Goal: Transaction & Acquisition: Book appointment/travel/reservation

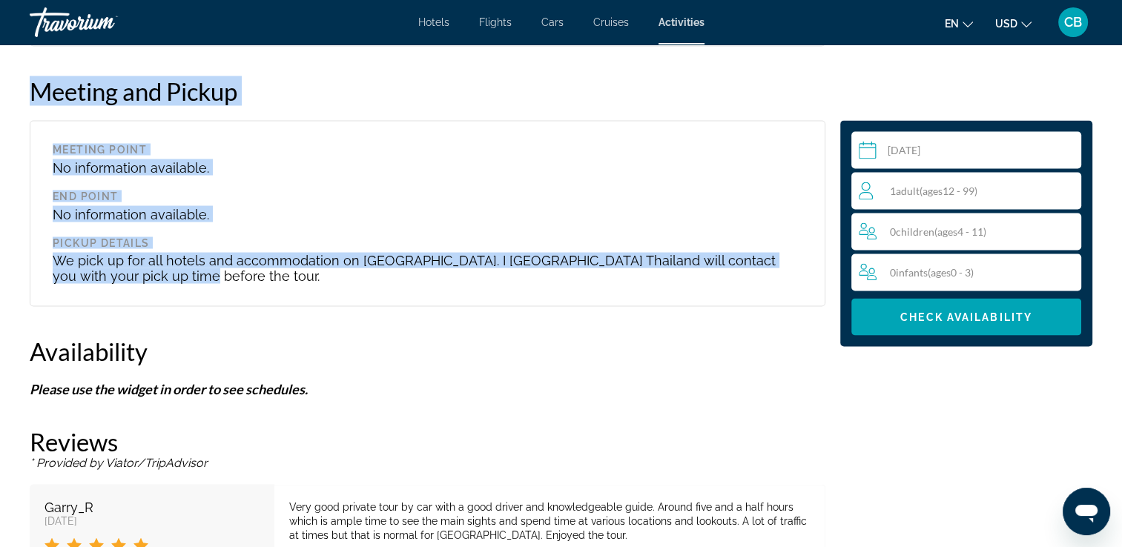
click at [577, 190] on div "End point" at bounding box center [428, 196] width 750 height 12
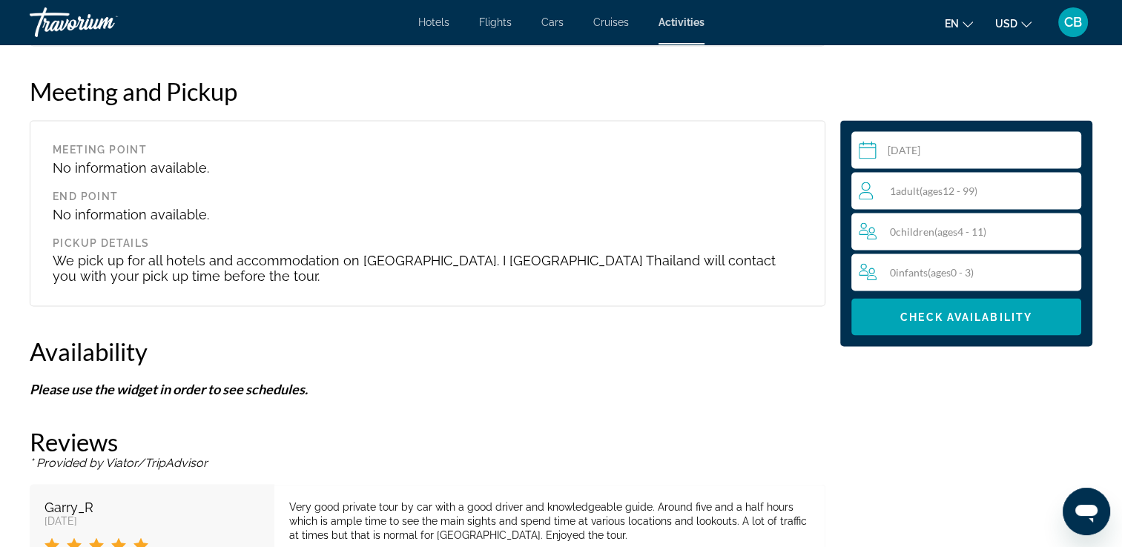
click at [934, 188] on span "ages" at bounding box center [933, 190] width 20 height 13
click at [1067, 188] on icon "Increment adults" at bounding box center [1066, 189] width 13 height 13
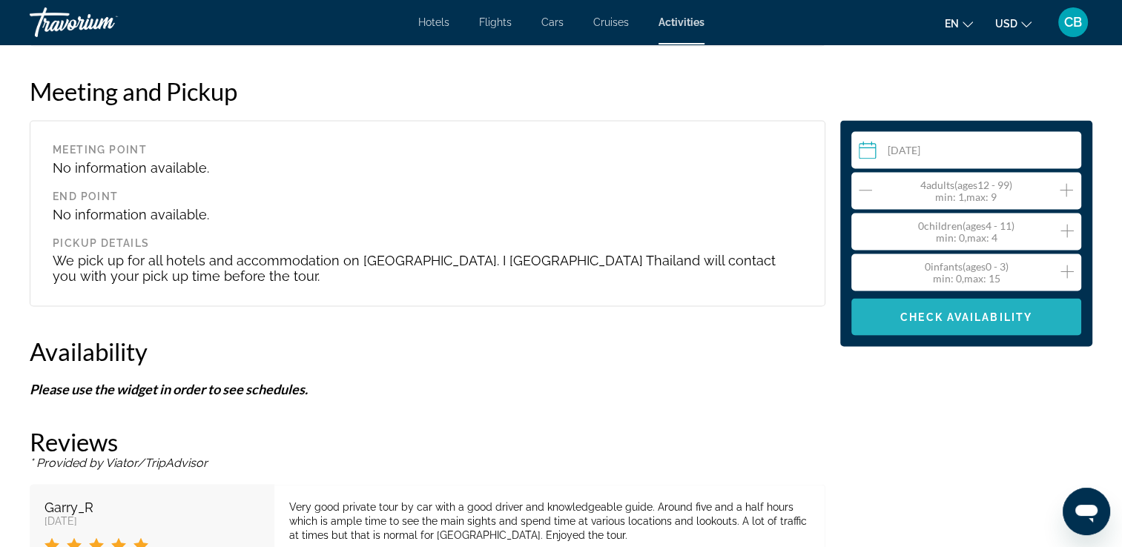
click at [940, 321] on span "Check Availability" at bounding box center [966, 317] width 132 height 12
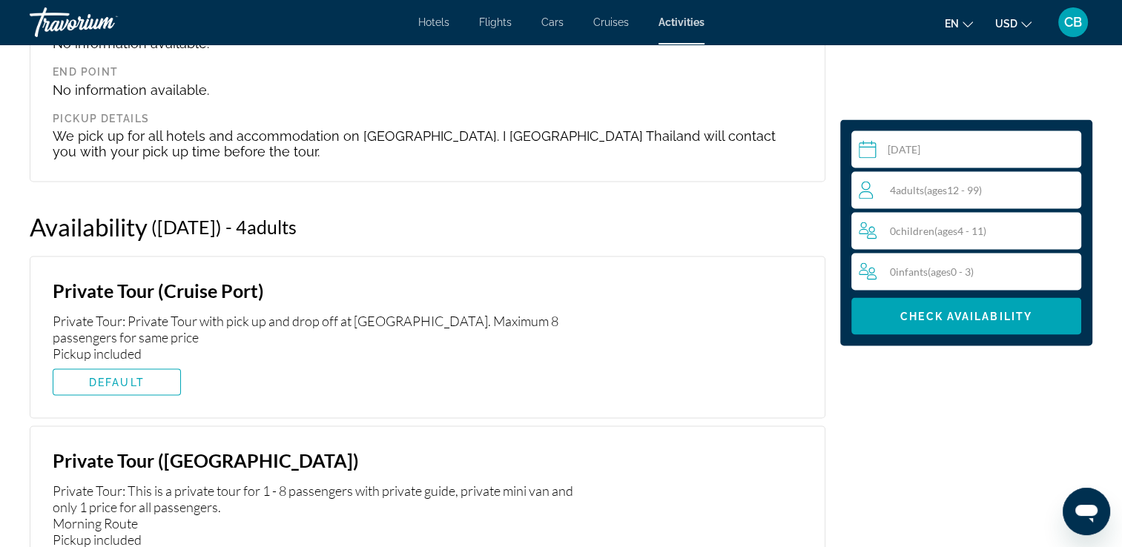
scroll to position [2911, 0]
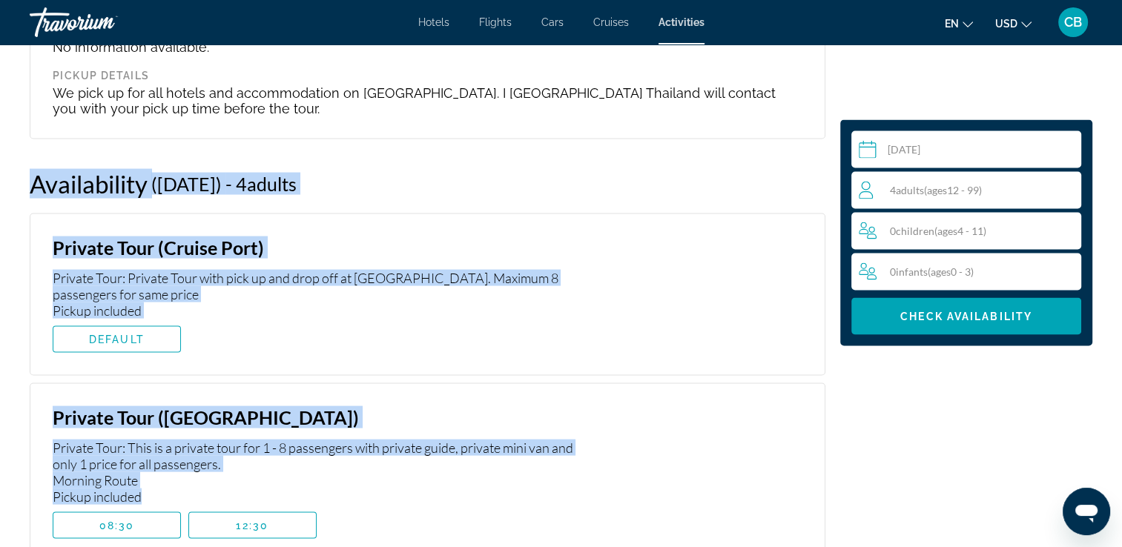
drag, startPoint x: 31, startPoint y: 95, endPoint x: 187, endPoint y: 407, distance: 349.0
click at [187, 407] on div "Availability ([DATE]) - 4 Adult Adults , 0 Senior Seniors - 0 Youth , 0 Child C…" at bounding box center [428, 365] width 796 height 393
copy div "Availability ([DATE]) - 4 Adult Adults , 0 Senior Seniors - 0 Youth , 0 Child C…"
click at [419, 440] on div "Private Tour: This is a private tour for 1 - 8 passengers with private guide, p…" at bounding box center [320, 472] width 535 height 65
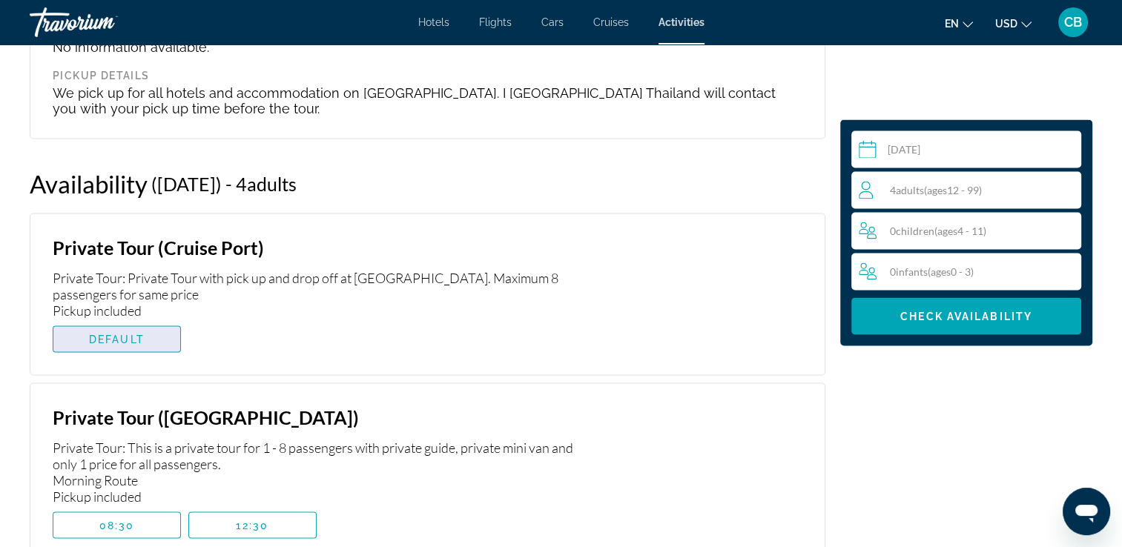
click at [131, 334] on span "DEFAULT" at bounding box center [117, 340] width 56 height 12
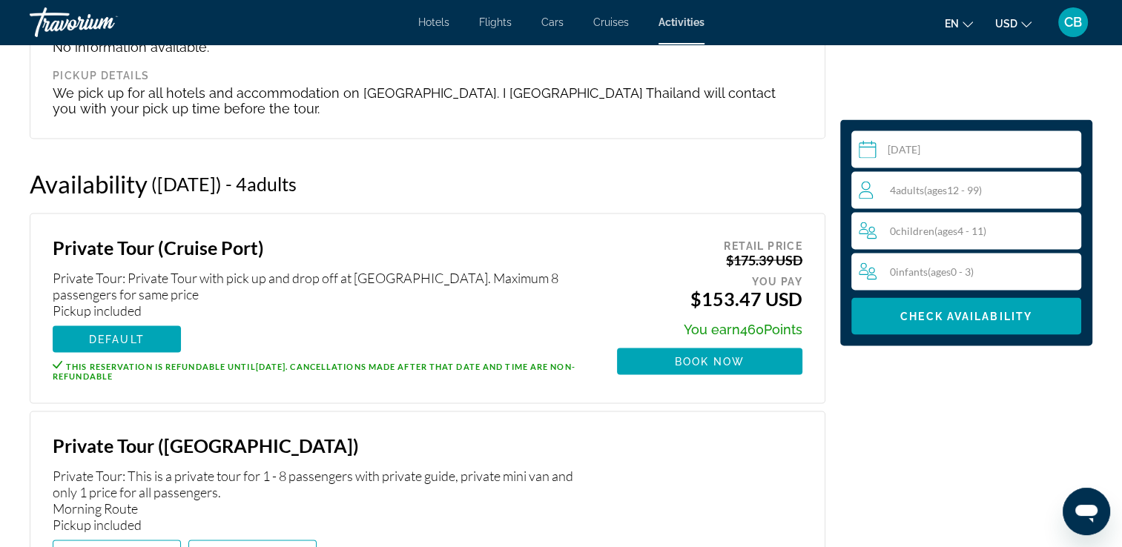
drag, startPoint x: 657, startPoint y: 205, endPoint x: 807, endPoint y: 217, distance: 150.3
click at [807, 217] on div "Private Tour (Cruise Port) Private Tour: Private Tour with pick up and drop off…" at bounding box center [428, 309] width 796 height 191
copy ins "$153.47 USD"
click at [670, 169] on div "Availability ([DATE]) - 4 Adult Adults , 0 Senior Seniors - 0 Youth , 0 Child C…" at bounding box center [428, 184] width 796 height 30
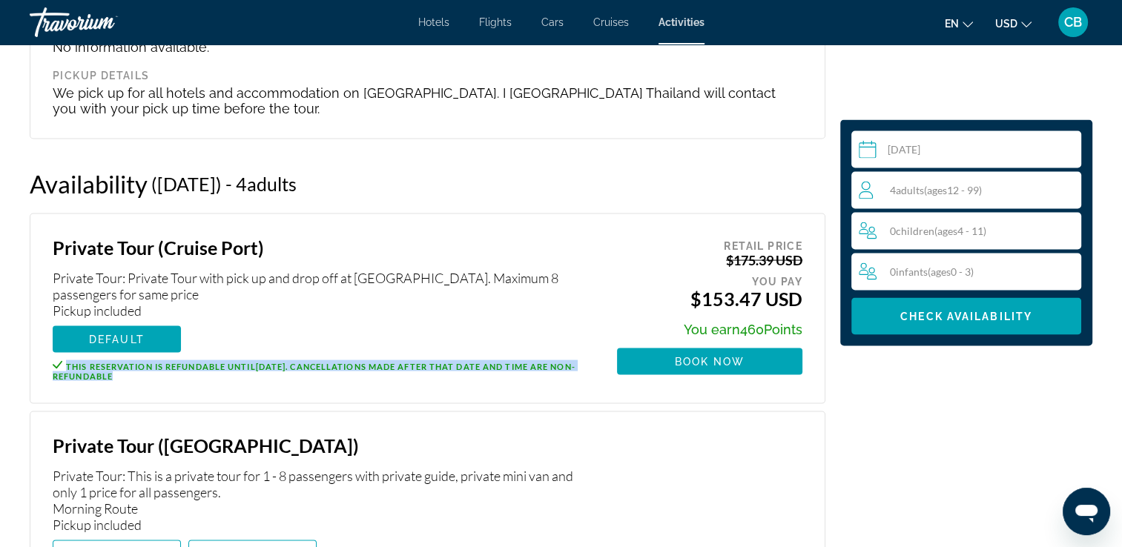
drag, startPoint x: 68, startPoint y: 283, endPoint x: 163, endPoint y: 293, distance: 95.4
click at [163, 360] on p "This reservation is refundable until [DATE] . Cancellations made after that dat…" at bounding box center [320, 370] width 535 height 21
copy span "This reservation is refundable until [DATE] . Cancellations made after that dat…"
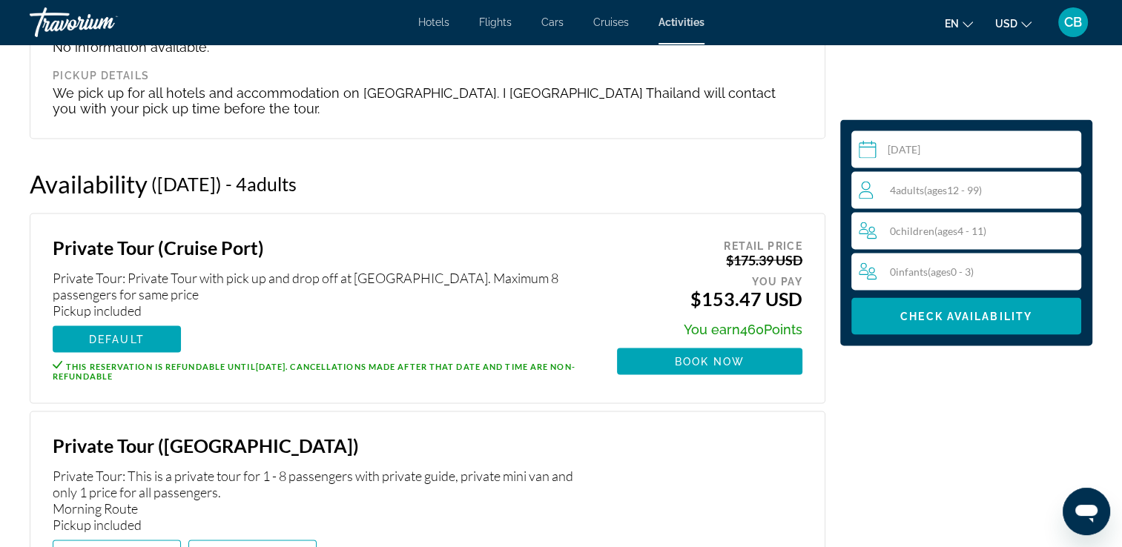
click at [293, 326] on div "DEFAULT" at bounding box center [320, 339] width 535 height 27
click at [136, 536] on span "Main content" at bounding box center [116, 554] width 127 height 36
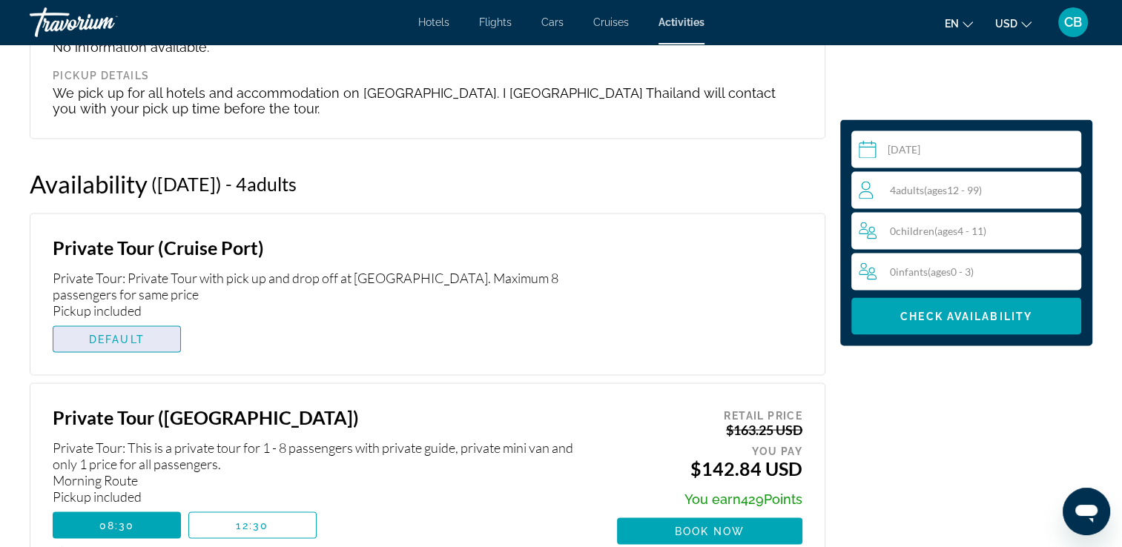
click at [99, 334] on span "DEFAULT" at bounding box center [117, 340] width 56 height 12
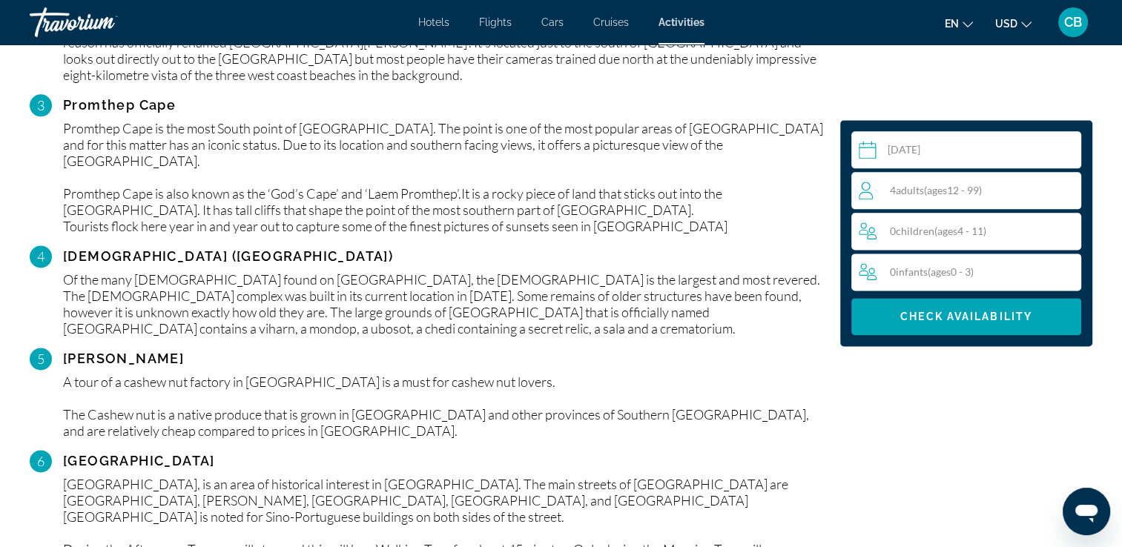
scroll to position [464, 0]
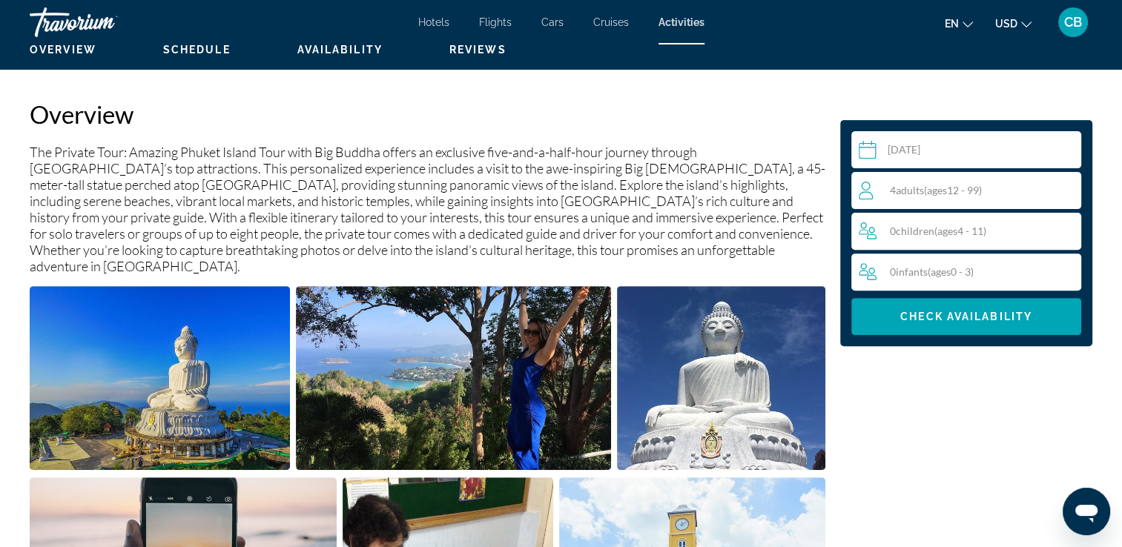
drag, startPoint x: 1128, startPoint y: 215, endPoint x: 1116, endPoint y: 95, distance: 120.8
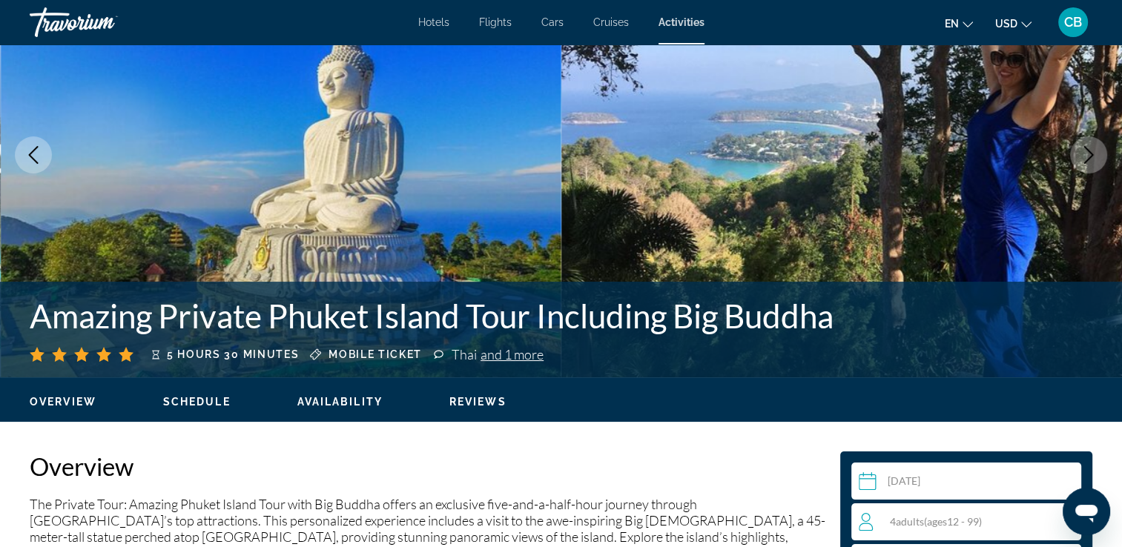
scroll to position [35, 0]
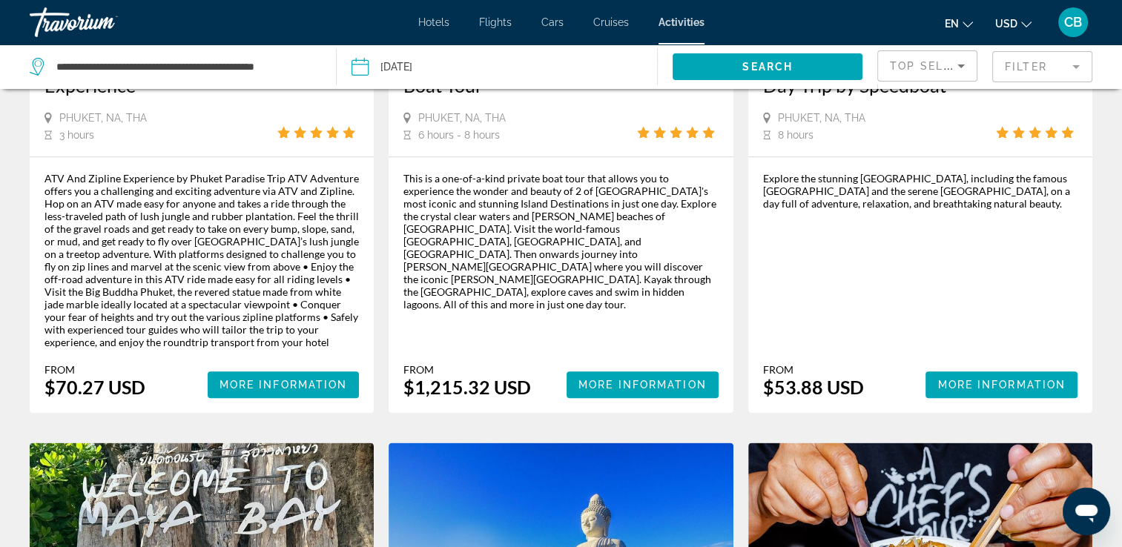
scroll to position [1566, 0]
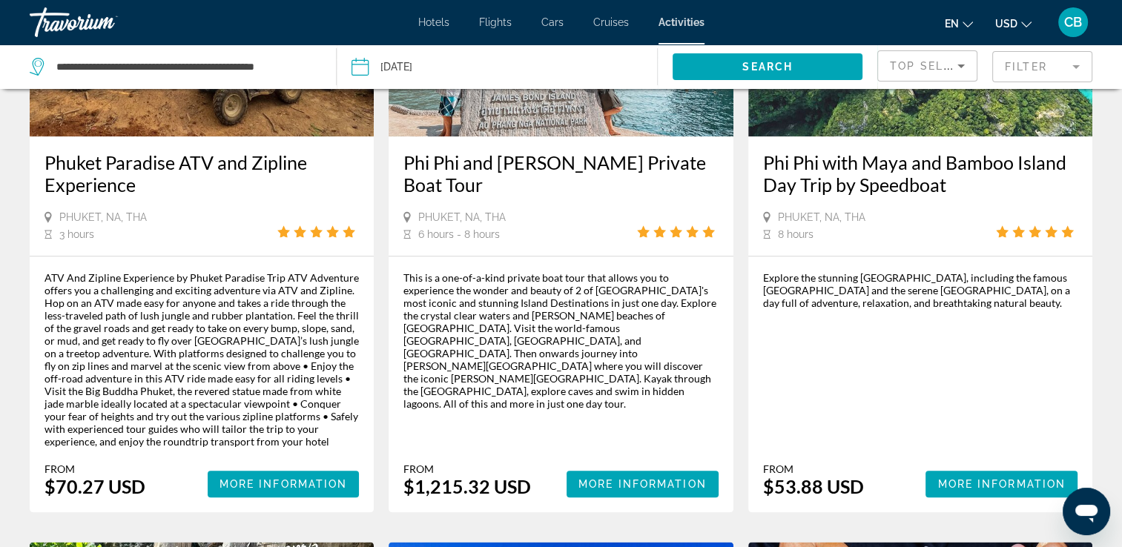
click at [531, 383] on div "This is a one-of-a-kind private boat tour that allows you to experience the won…" at bounding box center [561, 384] width 314 height 226
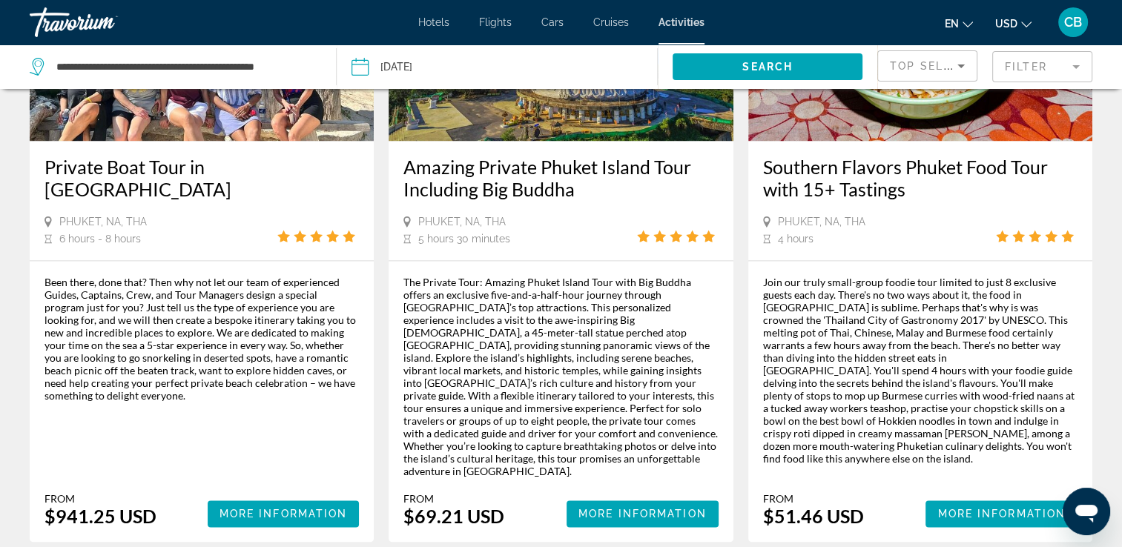
scroll to position [2181, 0]
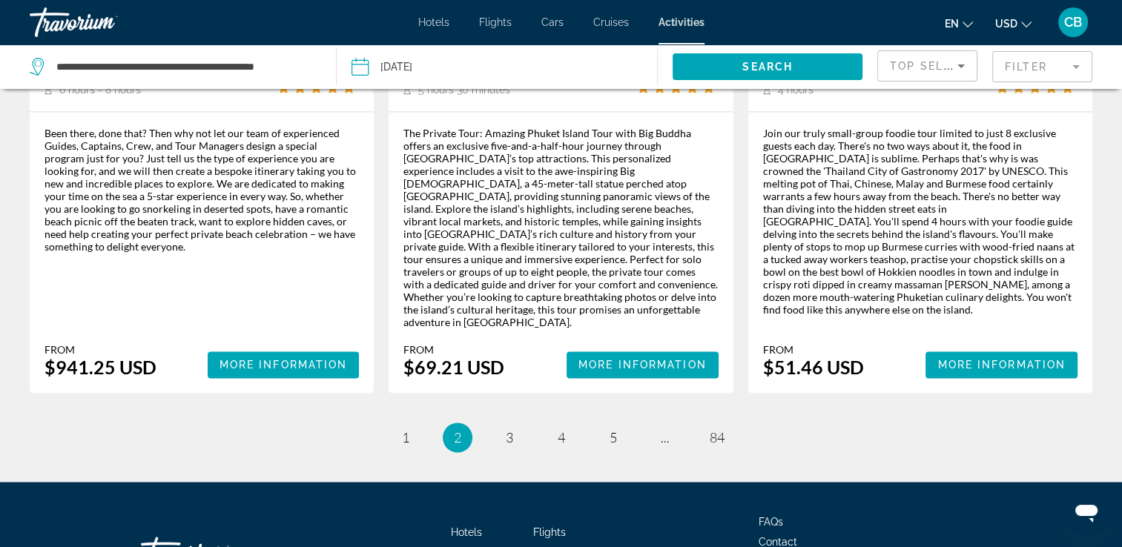
scroll to position [2409, 0]
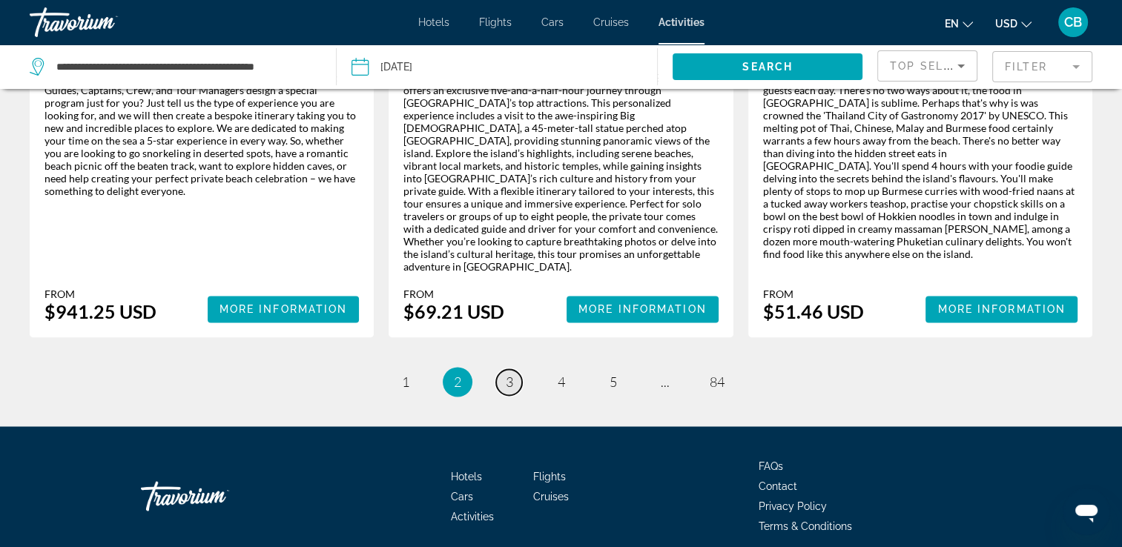
click at [513, 369] on link "page 3" at bounding box center [509, 382] width 26 height 26
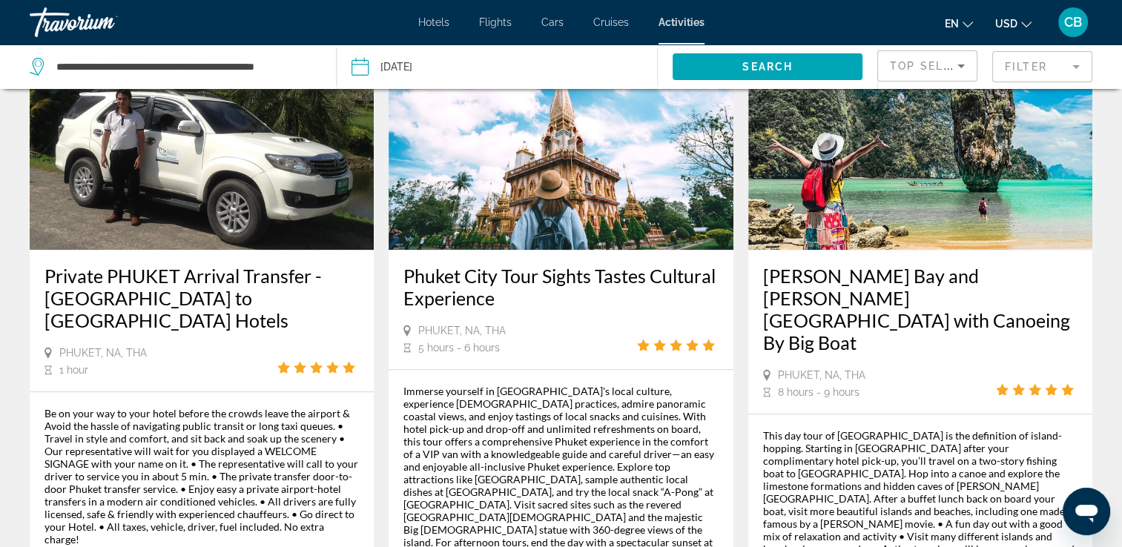
scroll to position [1515, 0]
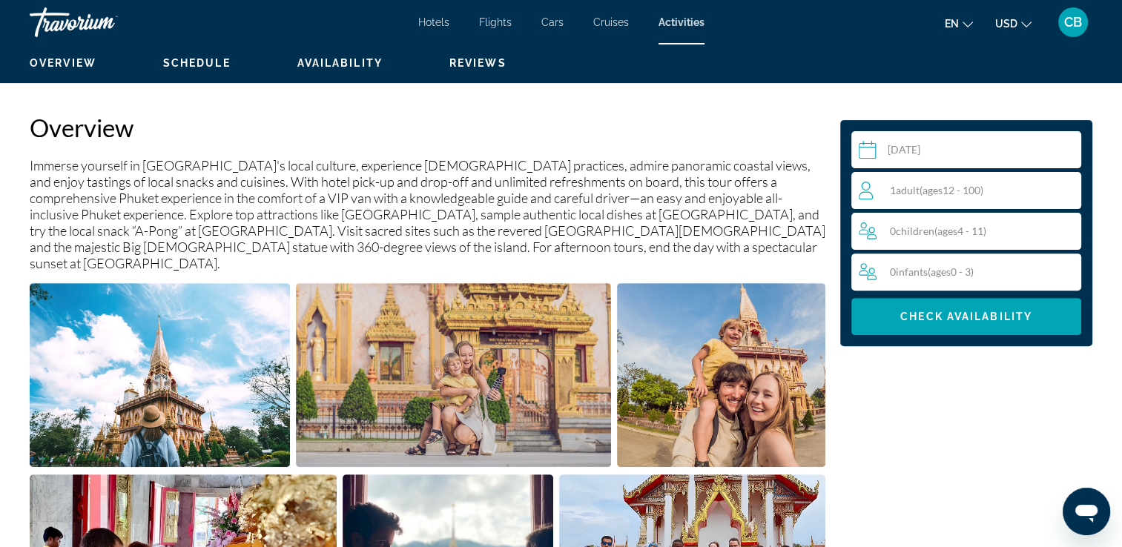
scroll to position [409, 0]
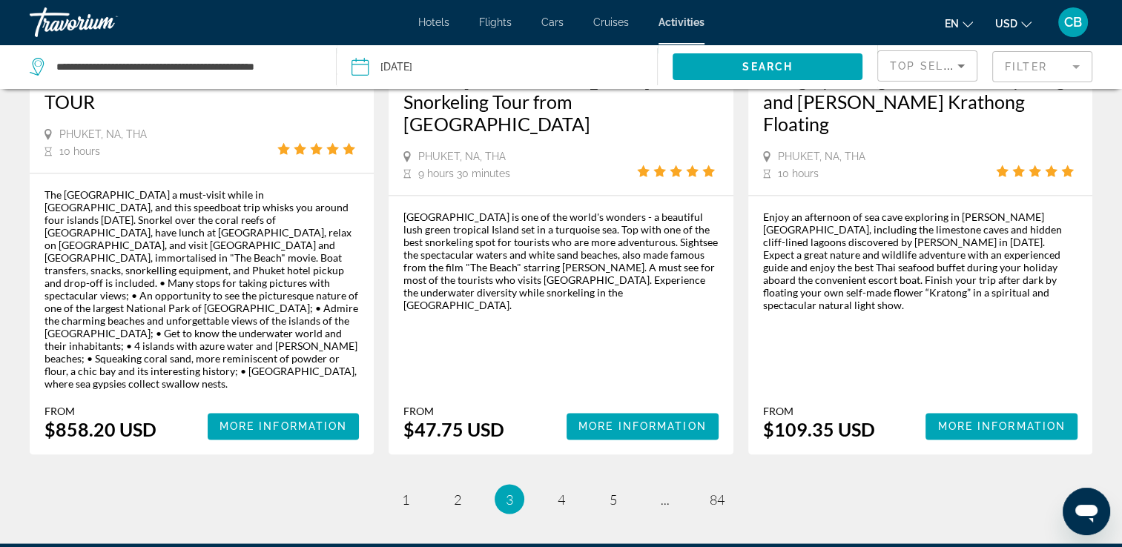
scroll to position [2375, 0]
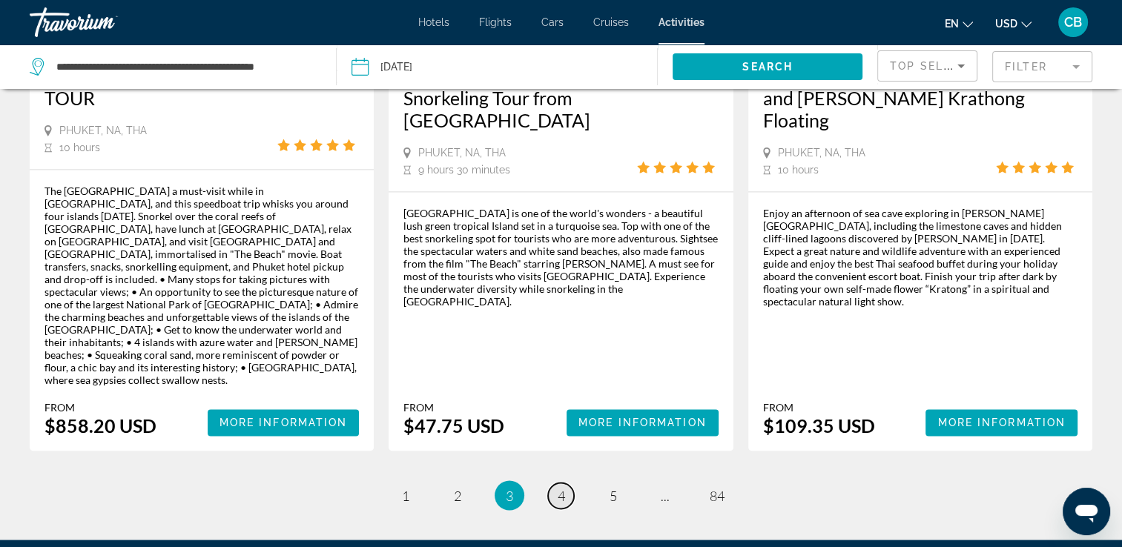
click at [569, 483] on link "page 4" at bounding box center [561, 496] width 26 height 26
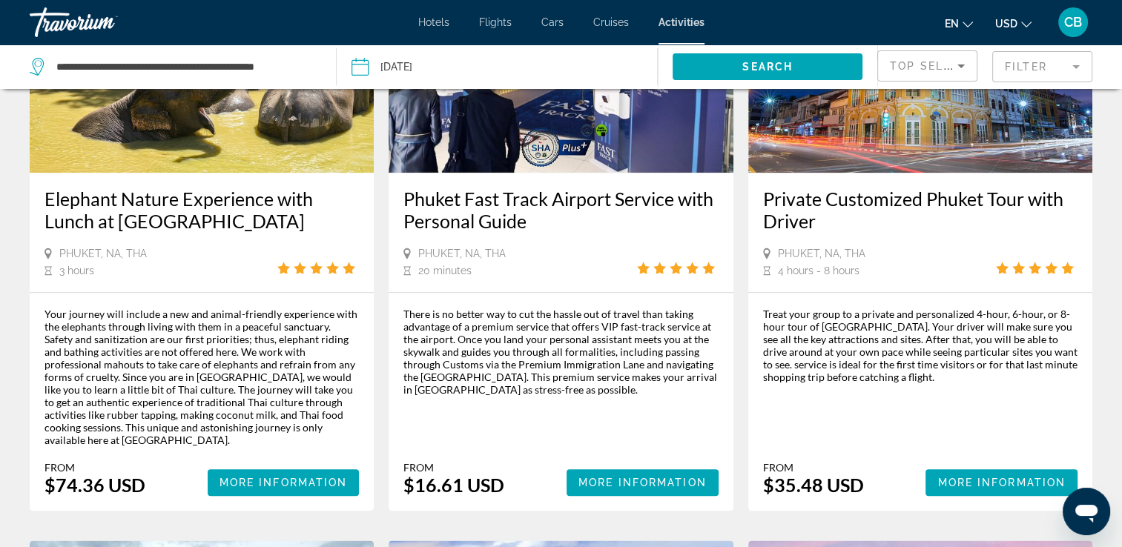
scroll to position [1644, 0]
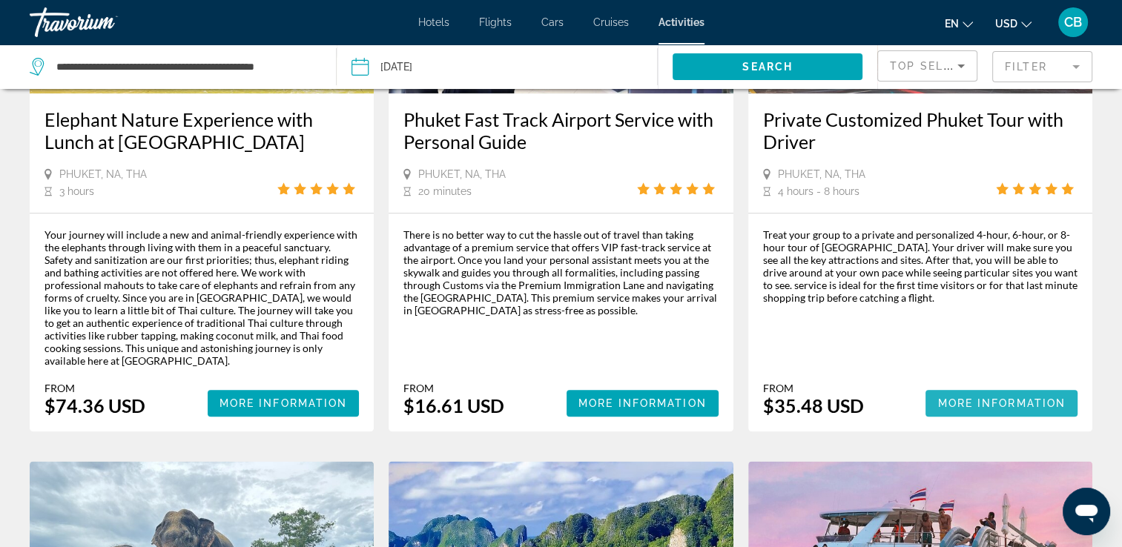
click at [965, 398] on span "More Information" at bounding box center [1002, 404] width 128 height 12
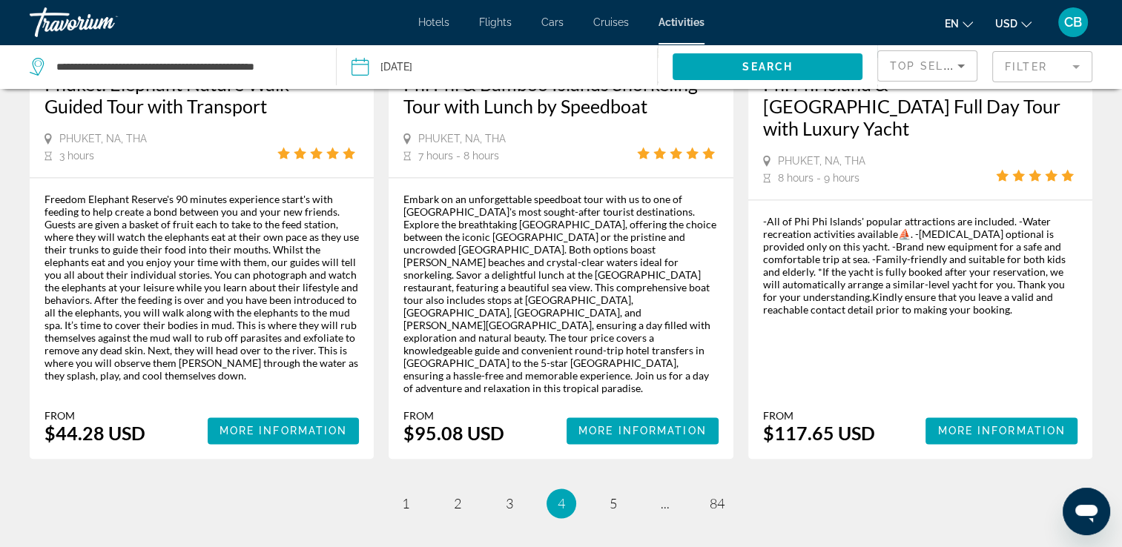
scroll to position [2332, 0]
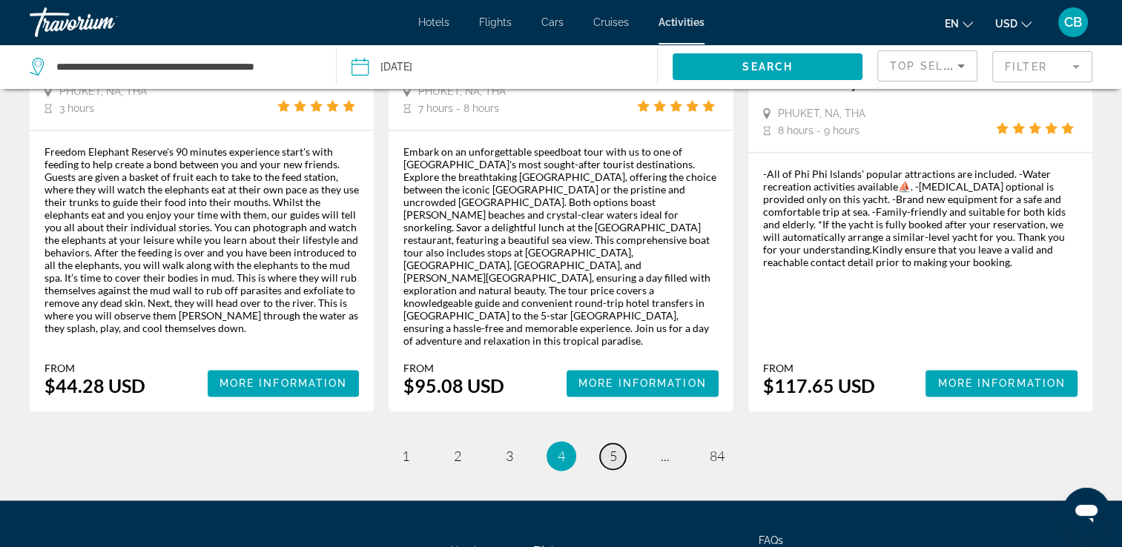
click at [610, 448] on span "5" at bounding box center [613, 456] width 7 height 16
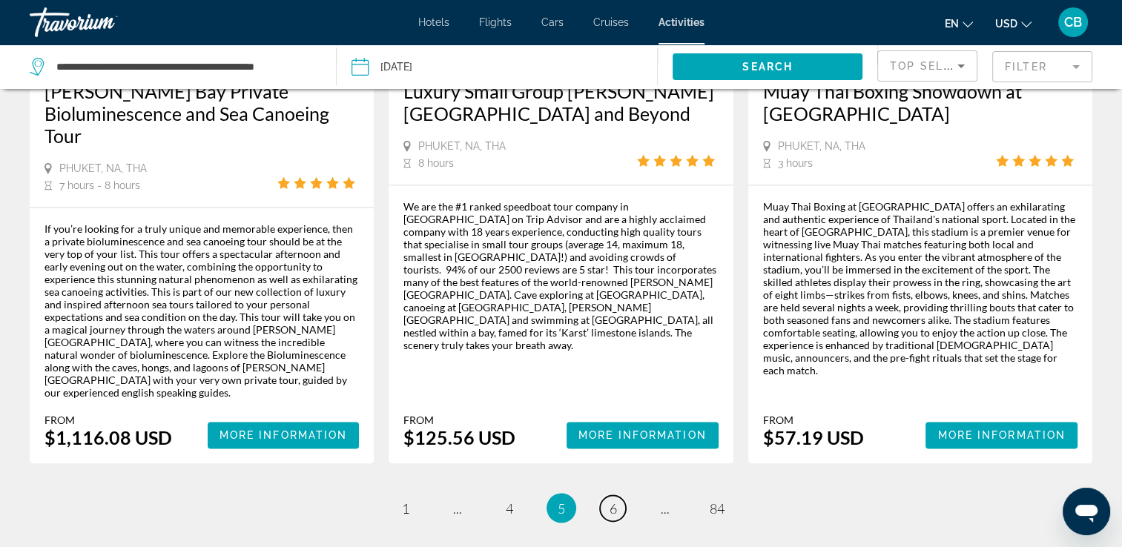
scroll to position [2336, 0]
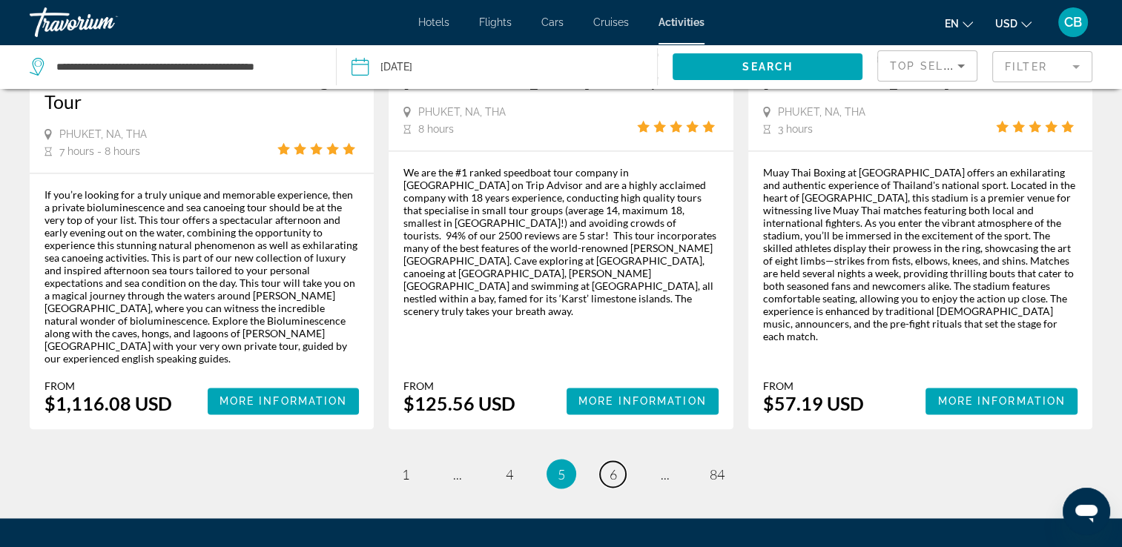
drag, startPoint x: 1127, startPoint y: 211, endPoint x: 18, endPoint y: 5, distance: 1127.8
click at [610, 466] on span "6" at bounding box center [613, 474] width 7 height 16
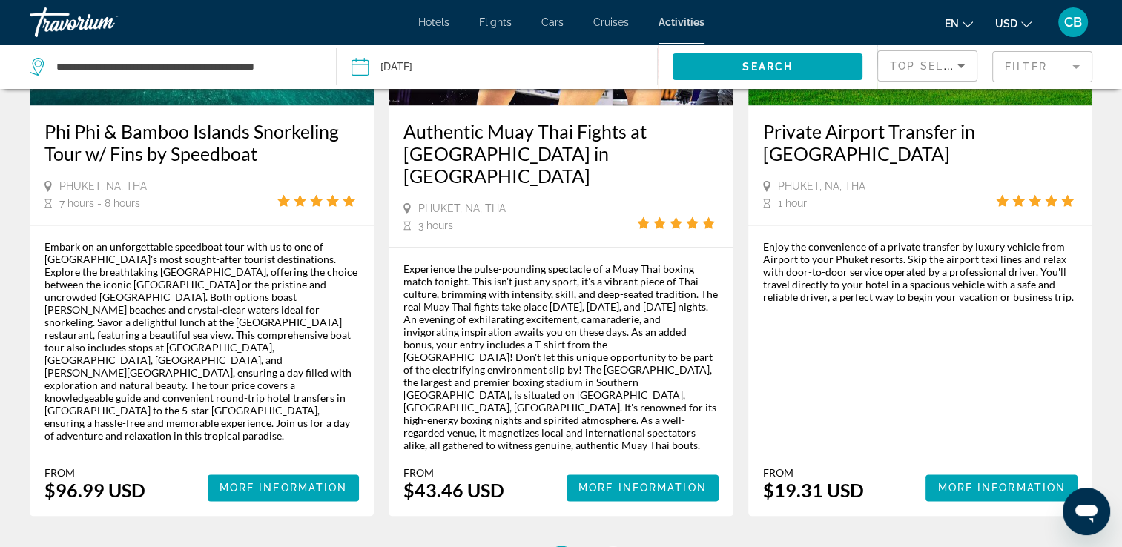
scroll to position [2342, 0]
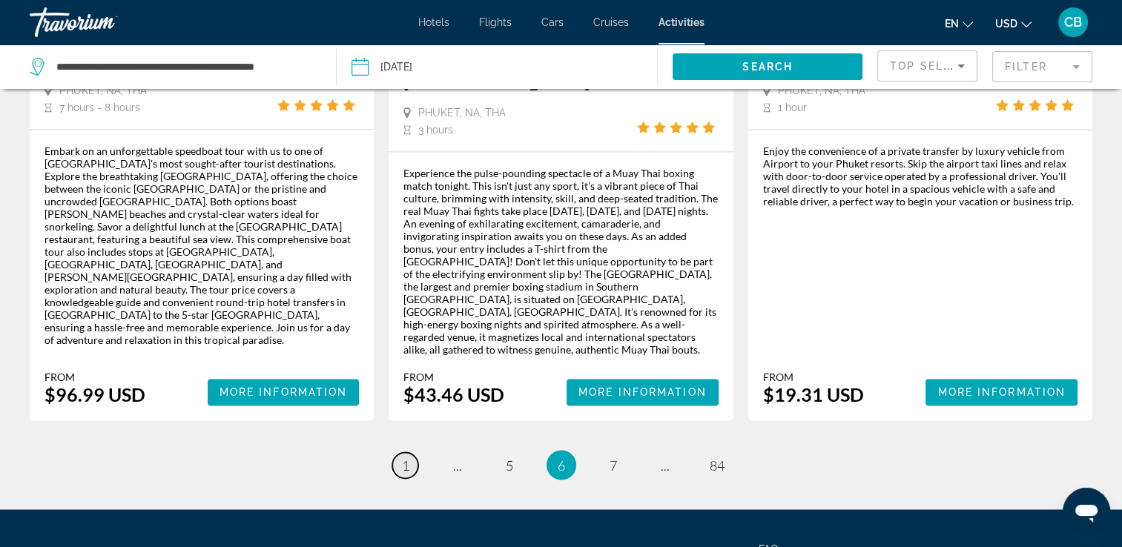
click at [404, 457] on span "1" at bounding box center [405, 465] width 7 height 16
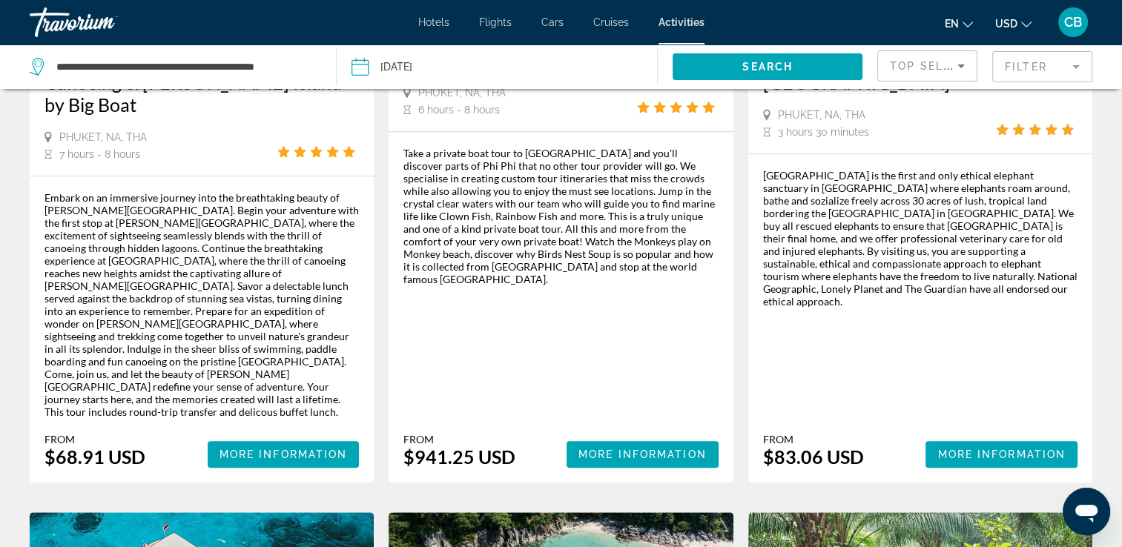
scroll to position [1018, 0]
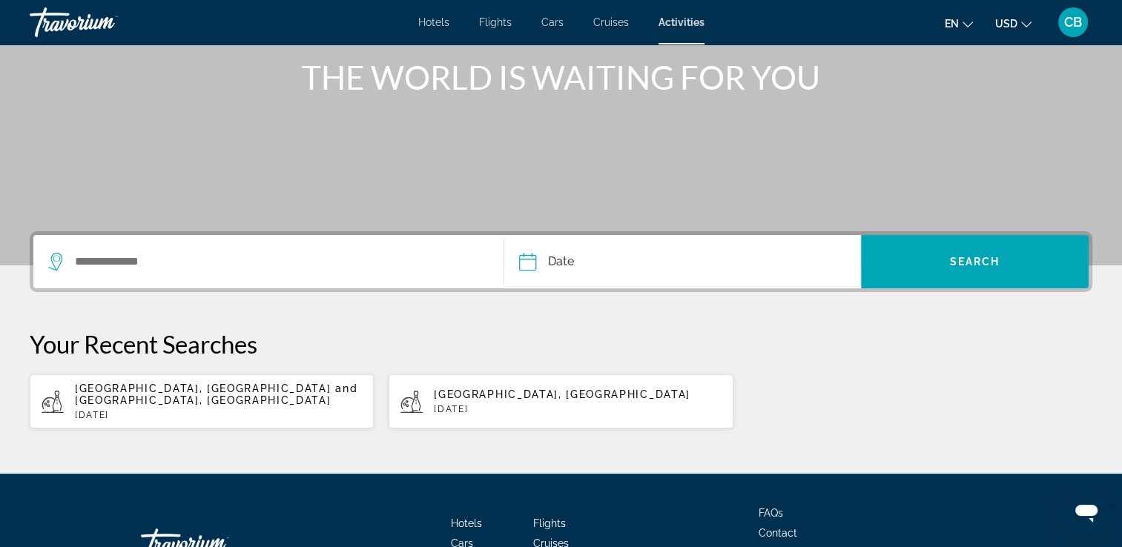
scroll to position [185, 0]
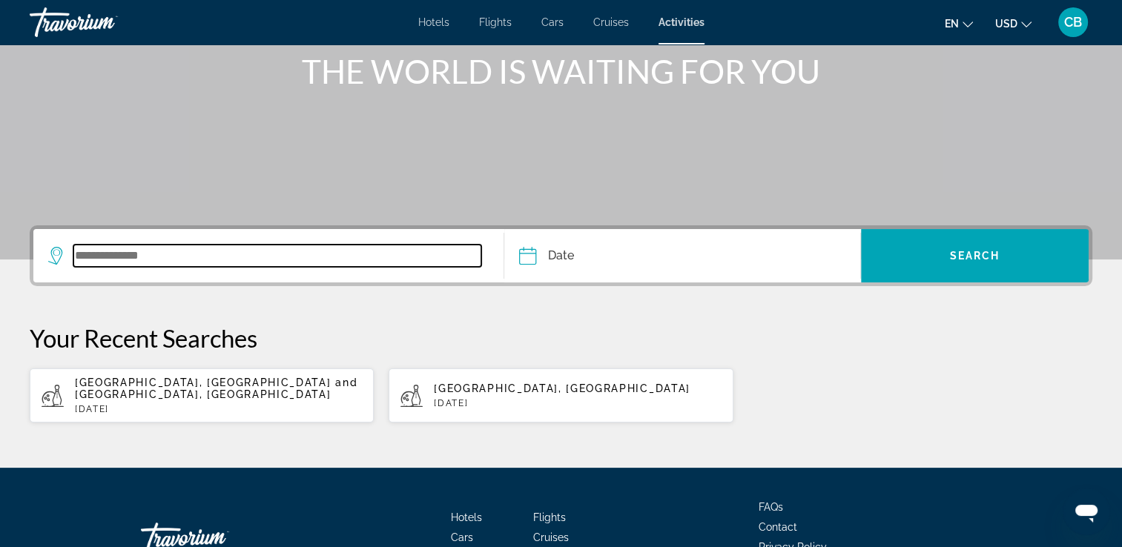
click at [85, 258] on input "Search widget" at bounding box center [277, 256] width 408 height 22
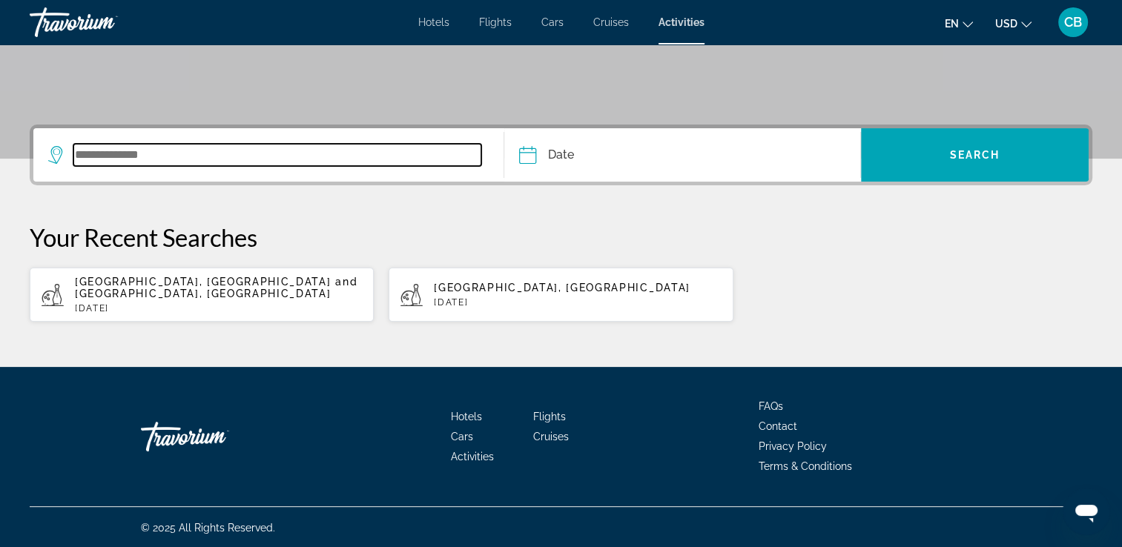
type input "*"
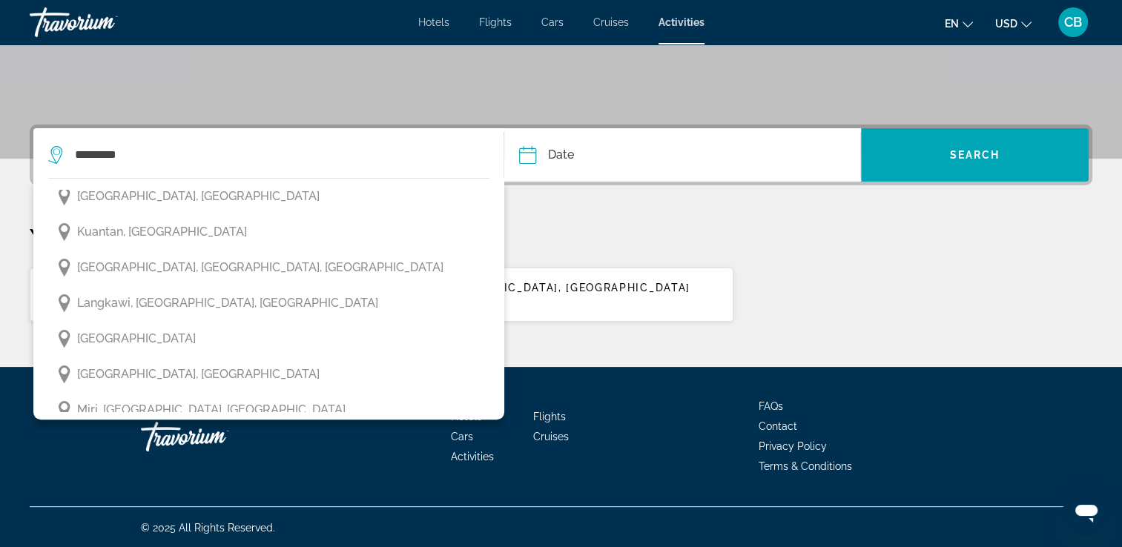
scroll to position [426, 0]
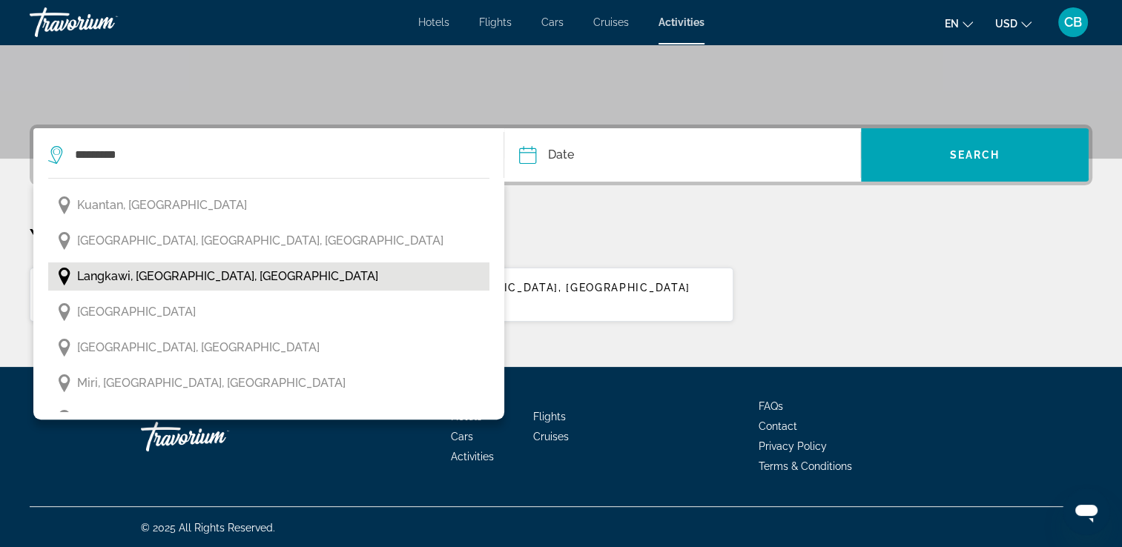
click at [105, 274] on span "Langkawi, [GEOGRAPHIC_DATA], [GEOGRAPHIC_DATA]" at bounding box center [227, 276] width 301 height 21
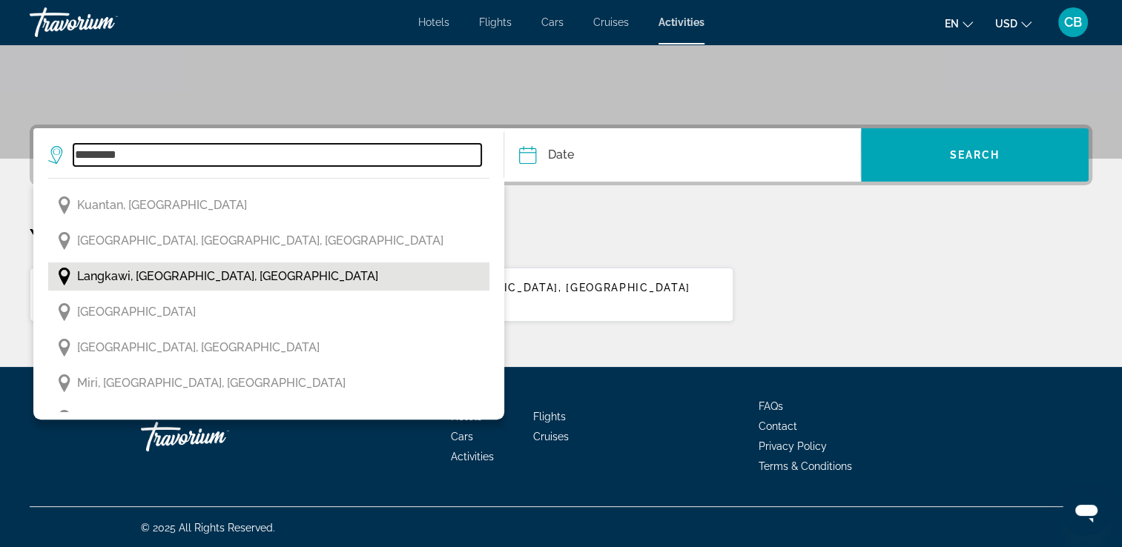
type input "**********"
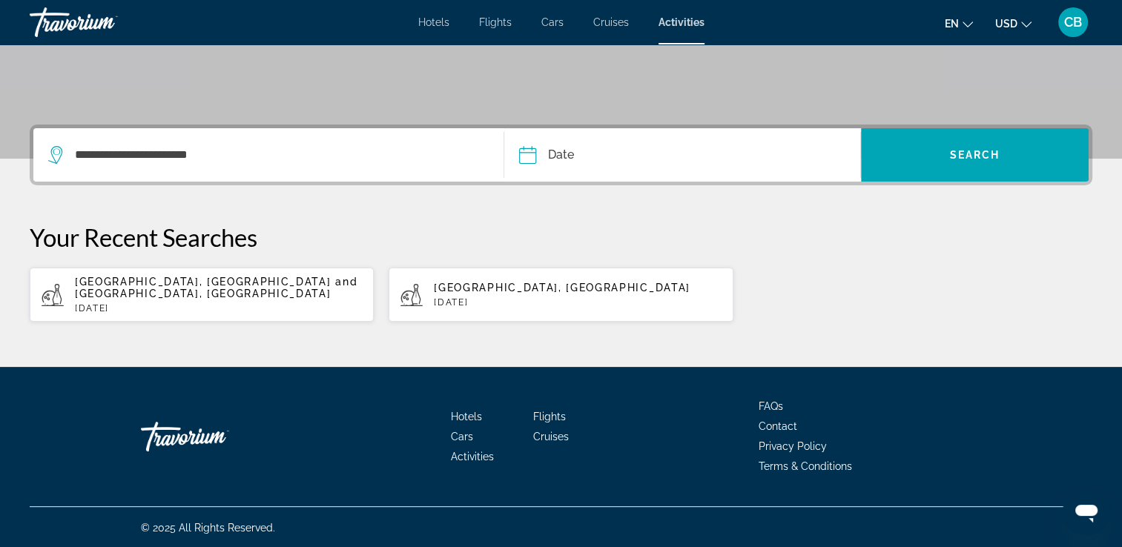
click at [570, 158] on input "Date" at bounding box center [604, 157] width 177 height 58
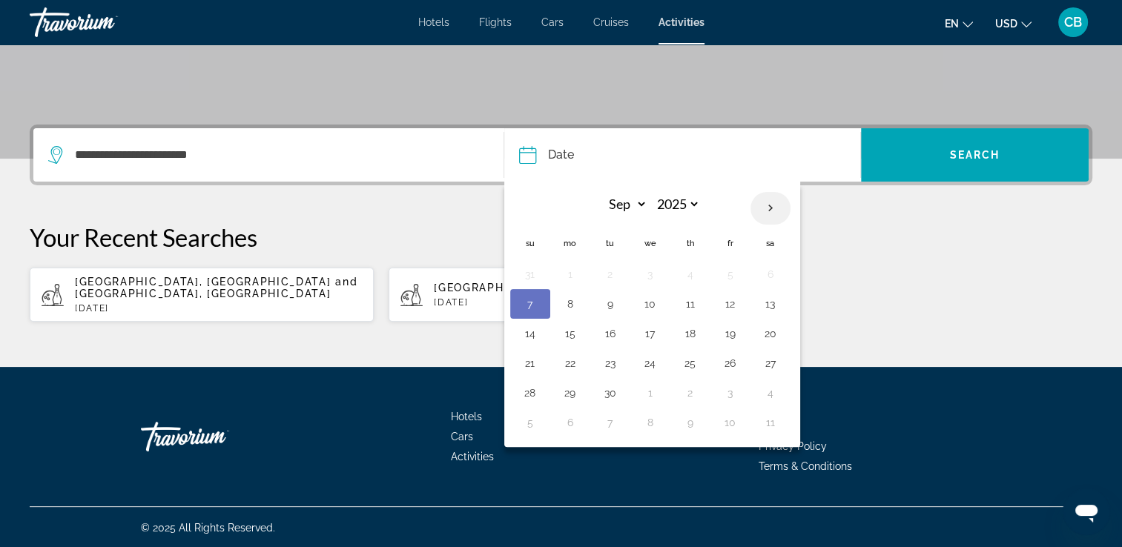
click at [764, 201] on th "Next month" at bounding box center [771, 208] width 40 height 33
click at [766, 206] on th "Next month" at bounding box center [771, 208] width 40 height 33
select select "*"
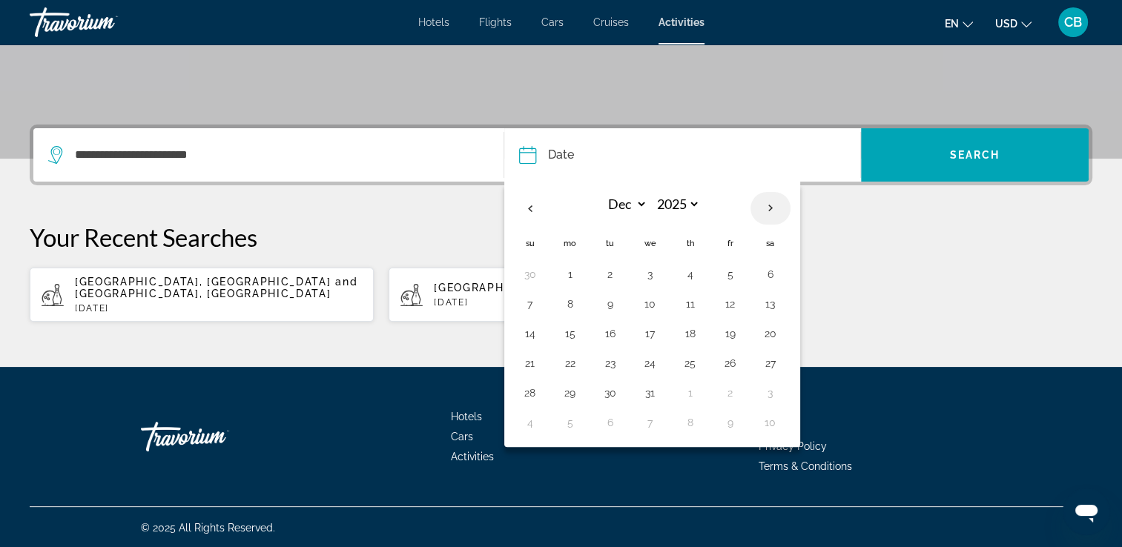
select select "****"
click at [729, 305] on button "9" at bounding box center [731, 304] width 24 height 21
type input "**********"
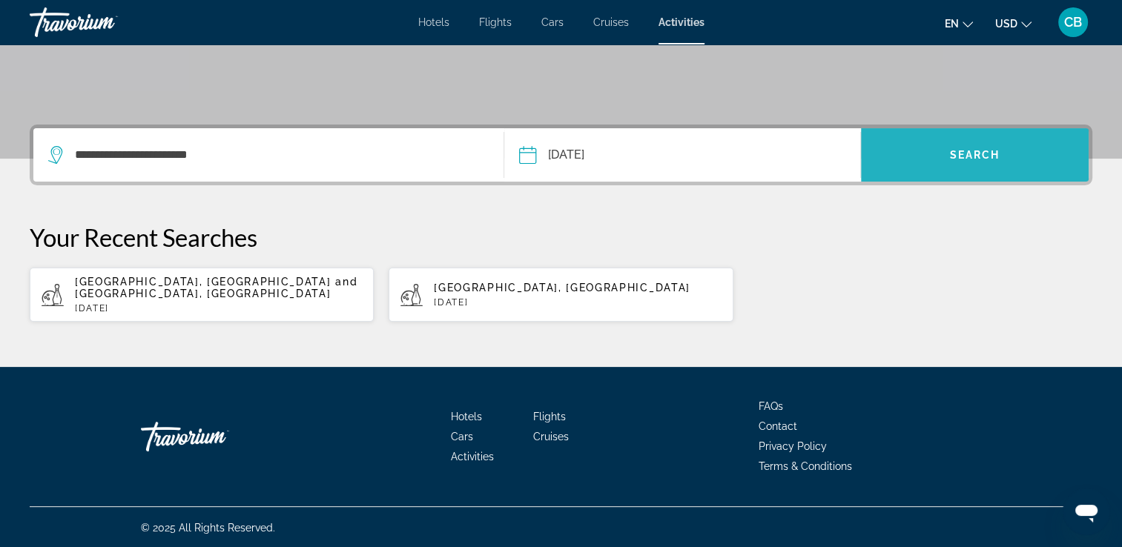
click at [961, 150] on span "Search" at bounding box center [975, 155] width 50 height 12
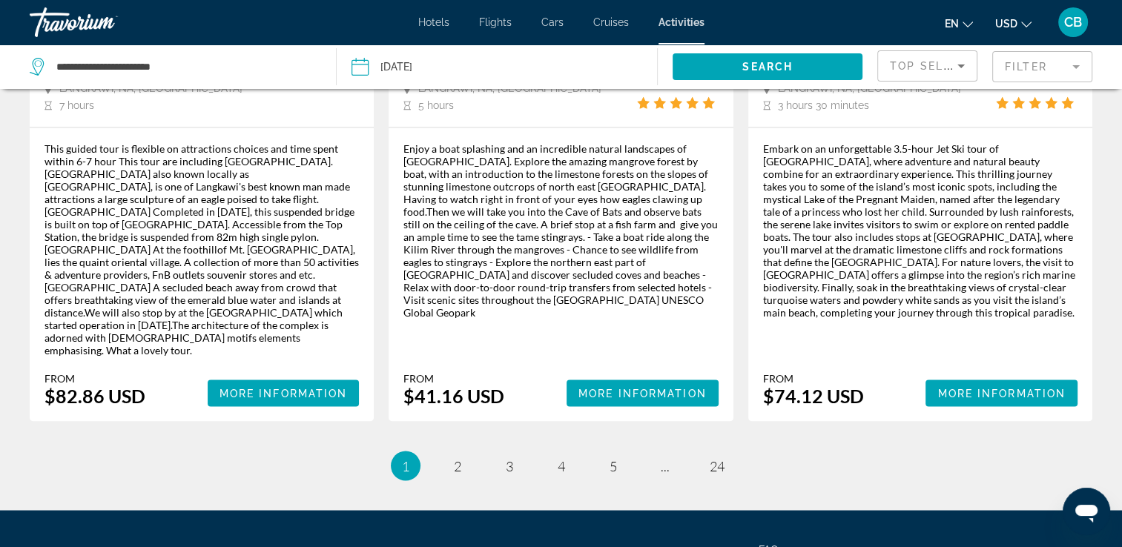
scroll to position [2436, 0]
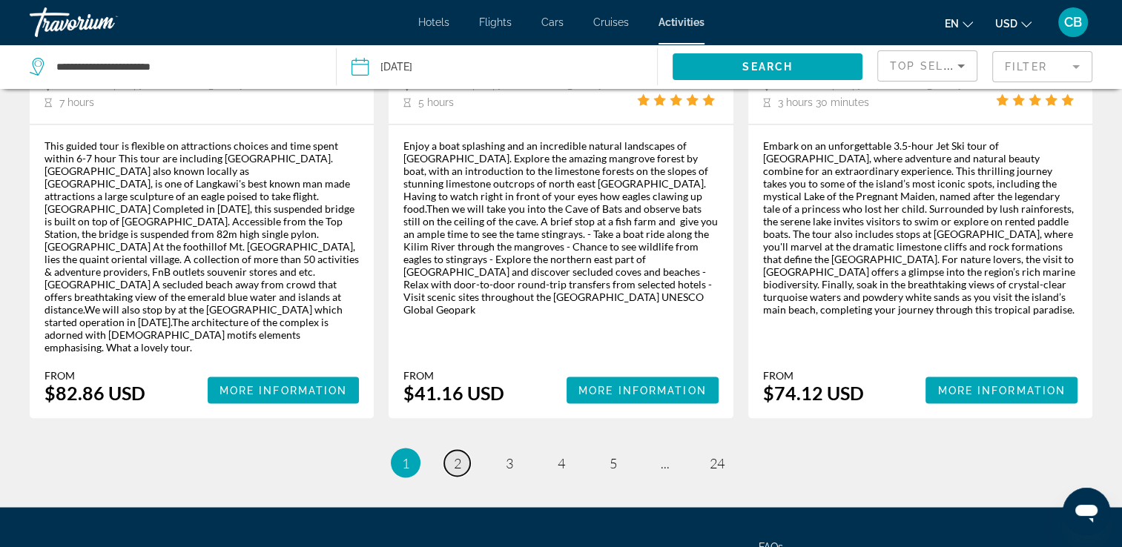
click at [457, 455] on span "2" at bounding box center [457, 463] width 7 height 16
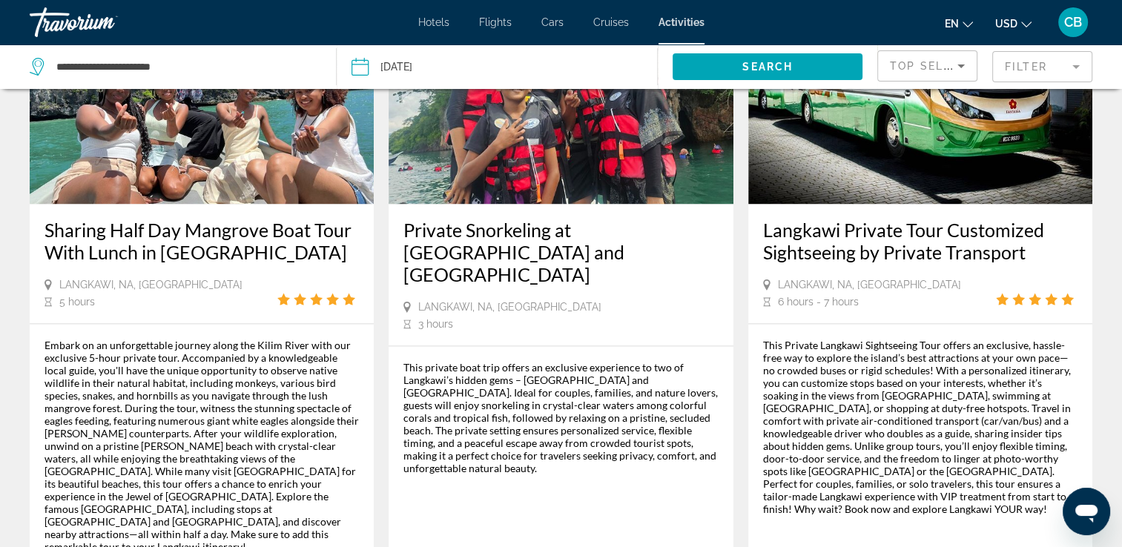
scroll to position [2127, 0]
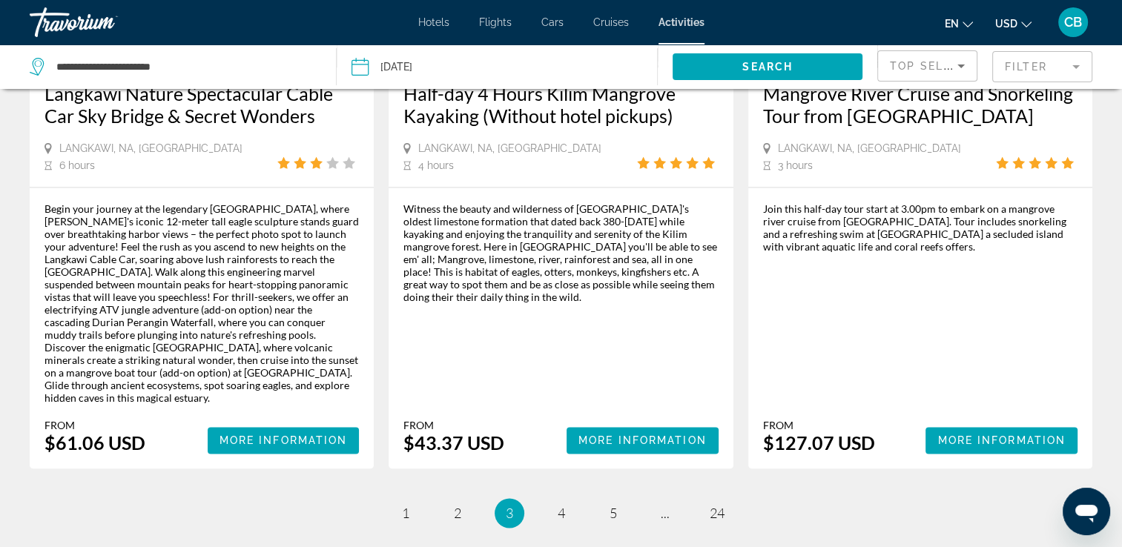
scroll to position [2246, 0]
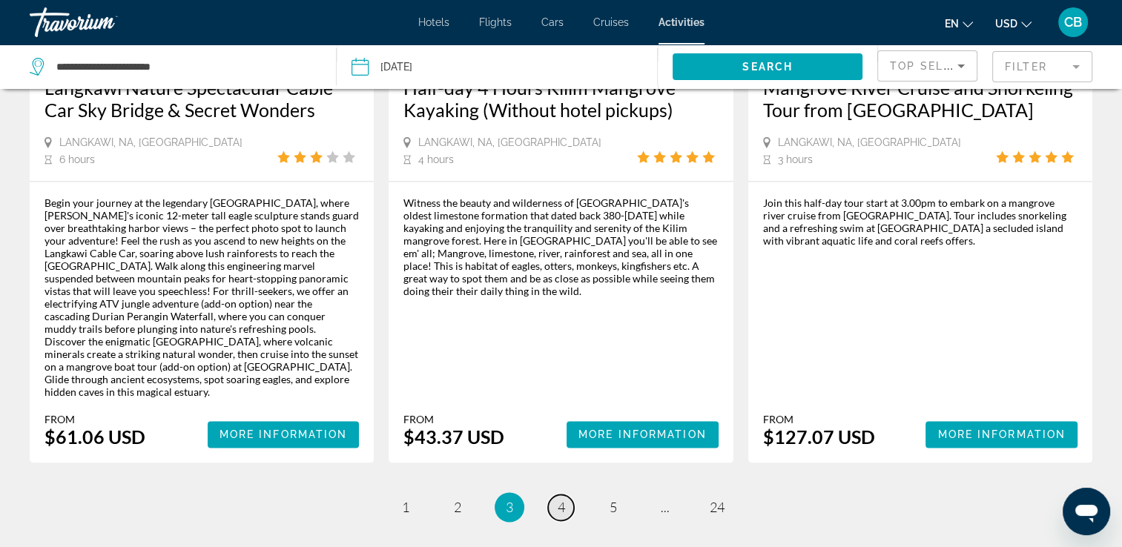
click at [565, 495] on link "page 4" at bounding box center [561, 508] width 26 height 26
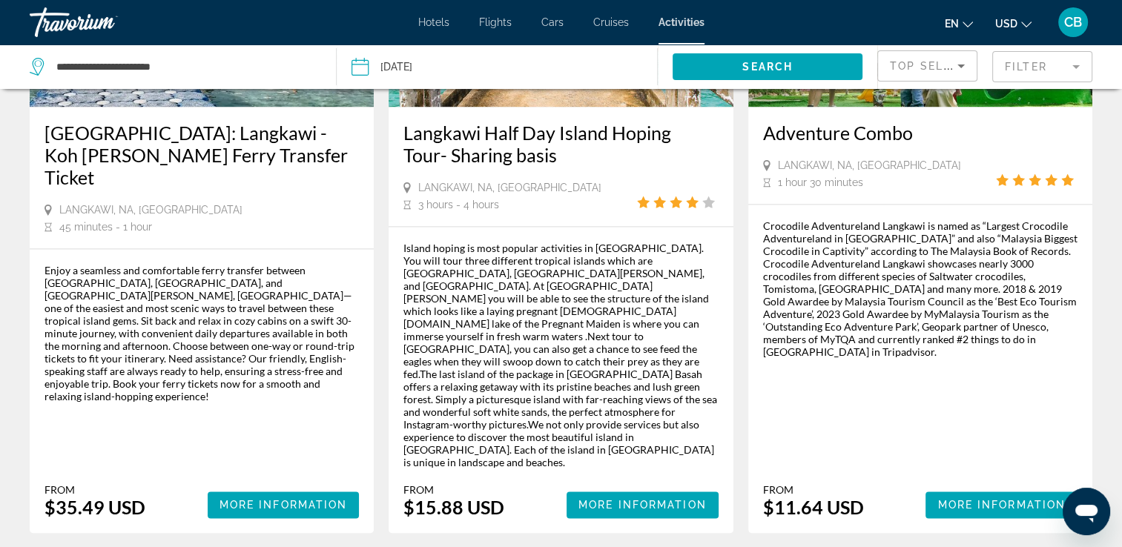
scroll to position [2277, 0]
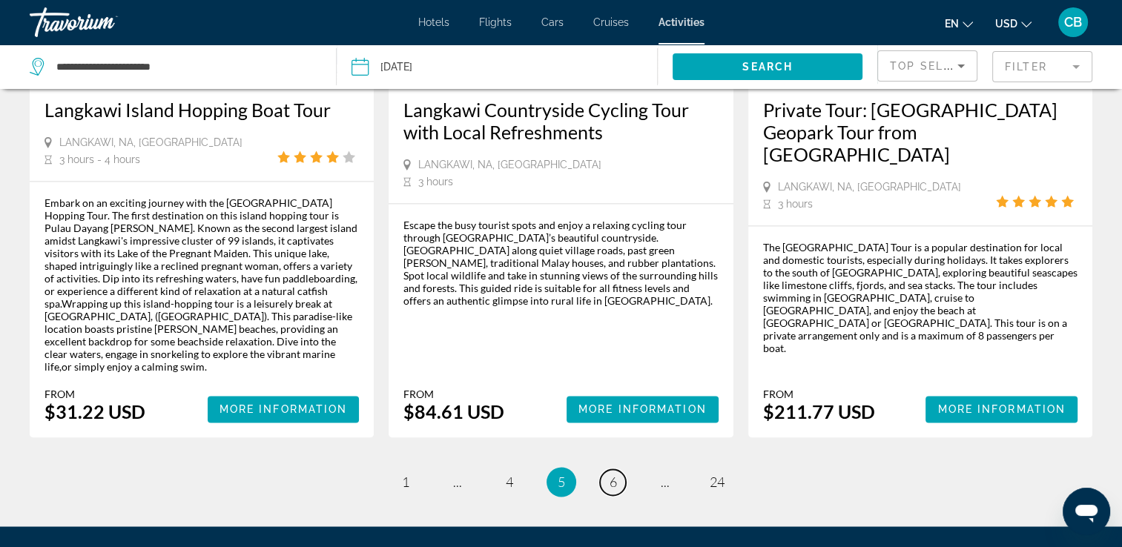
scroll to position [2303, 0]
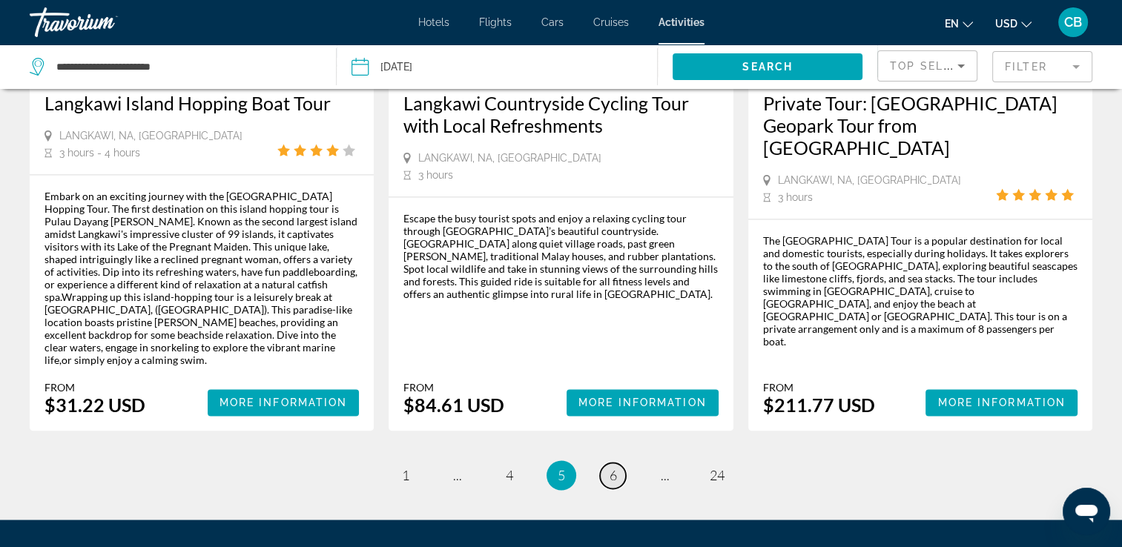
click at [607, 463] on link "page 6" at bounding box center [613, 476] width 26 height 26
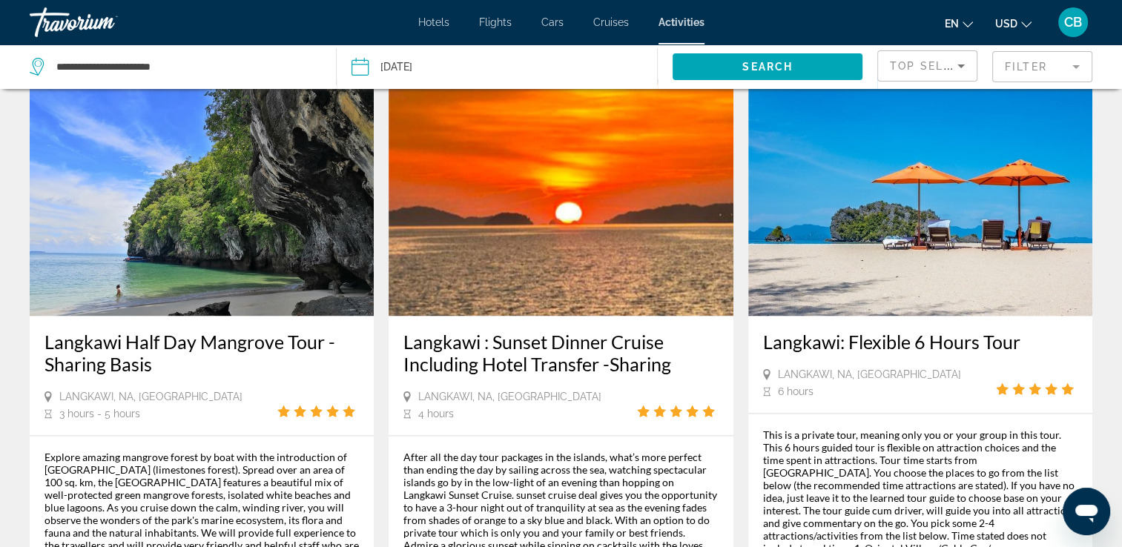
scroll to position [2074, 0]
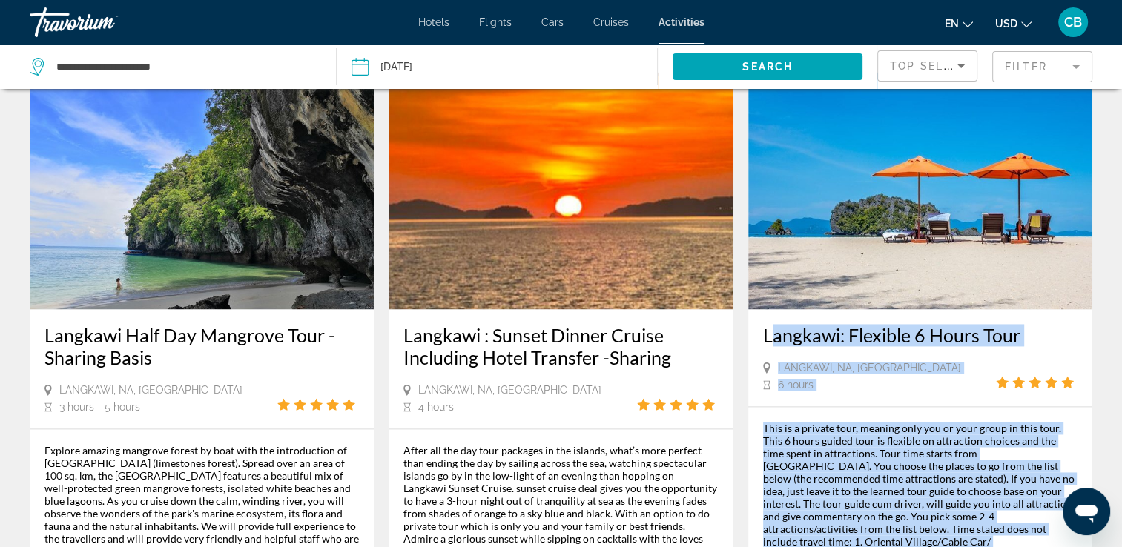
drag, startPoint x: 760, startPoint y: 251, endPoint x: 921, endPoint y: 527, distance: 320.5
click at [921, 527] on div "Langkawi: Flexible 6 Hours Tour Langkawi, NA, MYS 6 hours From $95.95 USD More …" at bounding box center [920, 386] width 344 height 629
copy div "Langkawi: Flexible 6 Hours Tour Langkawi, [GEOGRAPHIC_DATA], [GEOGRAPHIC_DATA] …"
click at [884, 422] on div "This is a private tour, meaning only you or your group in this tour. This 6 hou…" at bounding box center [920, 529] width 314 height 214
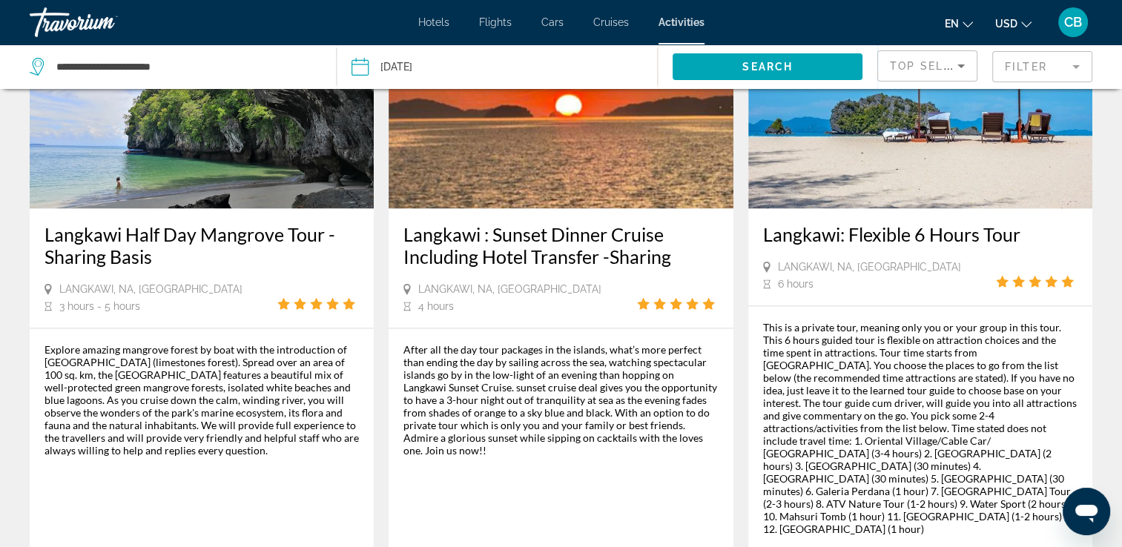
scroll to position [2253, 0]
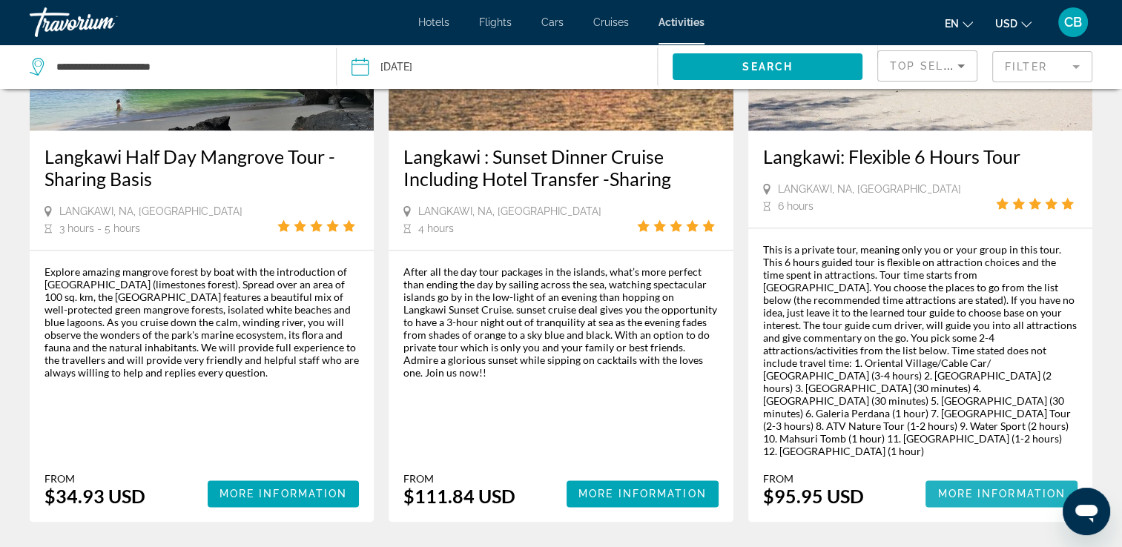
click at [952, 488] on span "More Information" at bounding box center [1002, 494] width 128 height 12
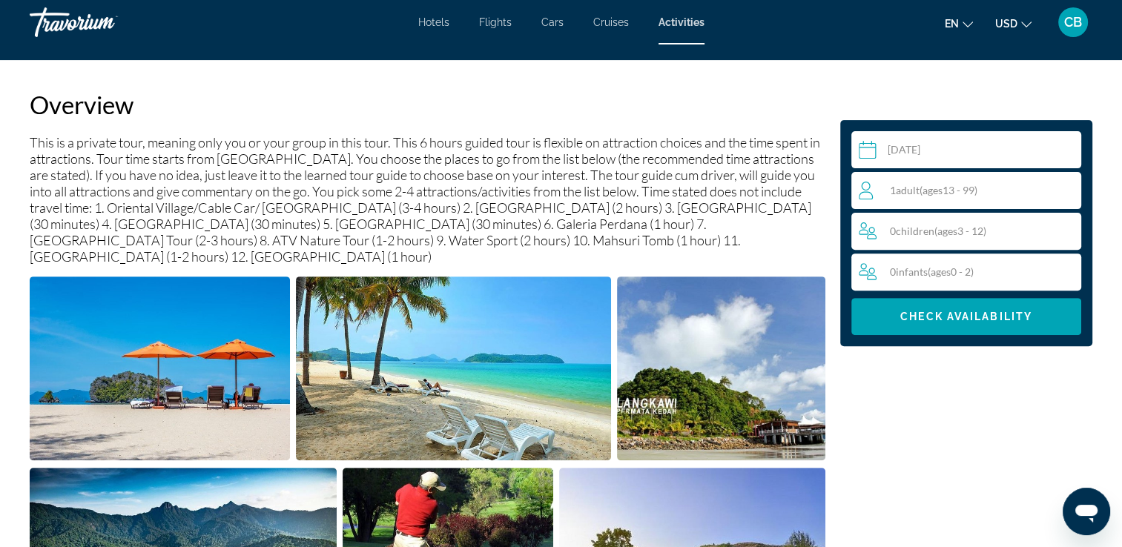
scroll to position [504, 0]
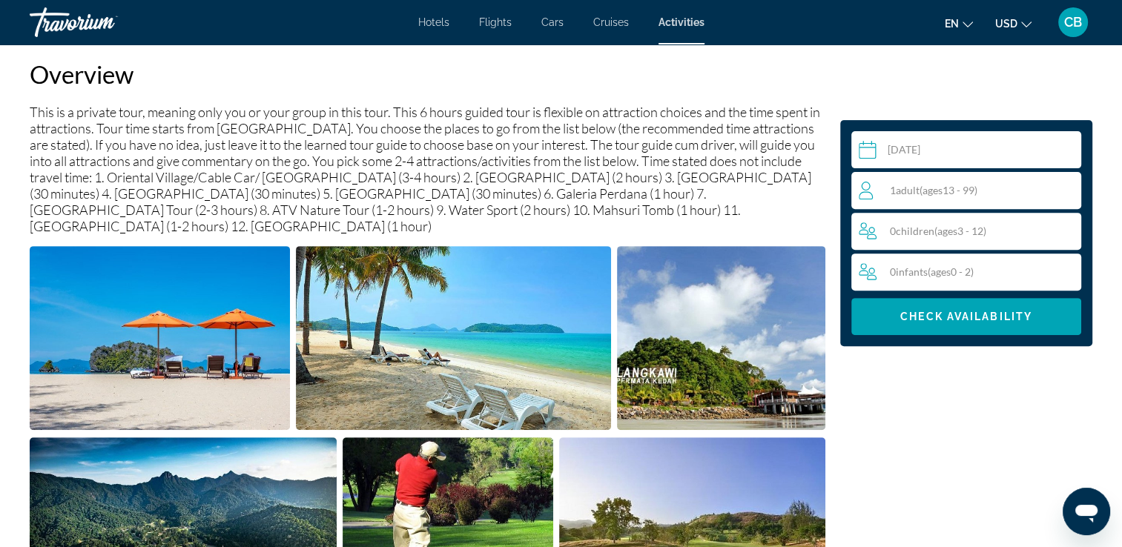
click at [923, 188] on span "( ages [DEMOGRAPHIC_DATA])" at bounding box center [949, 190] width 58 height 13
click at [1068, 185] on icon "Increment adults" at bounding box center [1066, 190] width 13 height 18
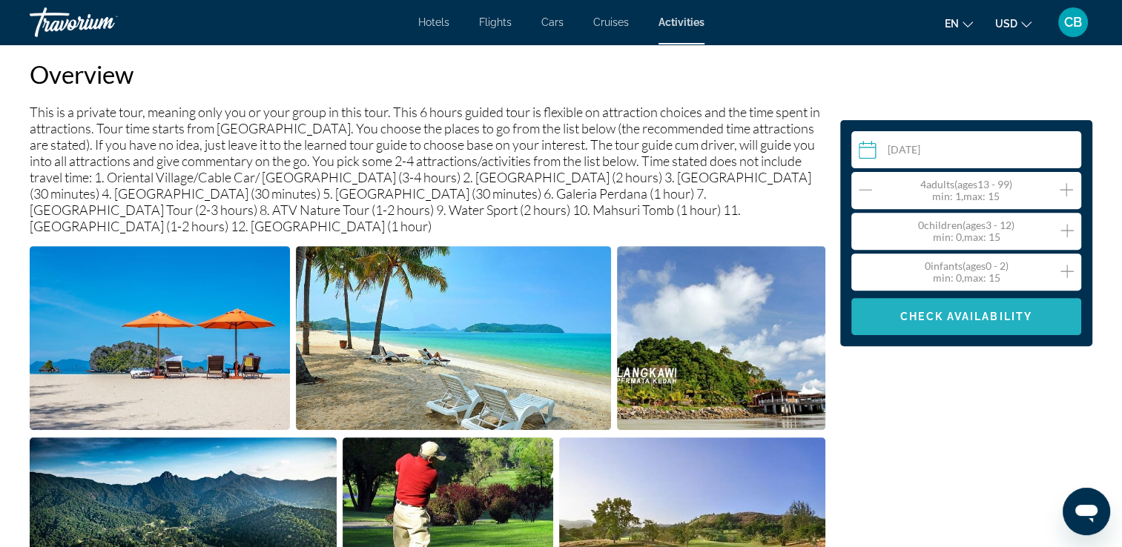
click at [938, 313] on span "Check Availability" at bounding box center [966, 317] width 132 height 12
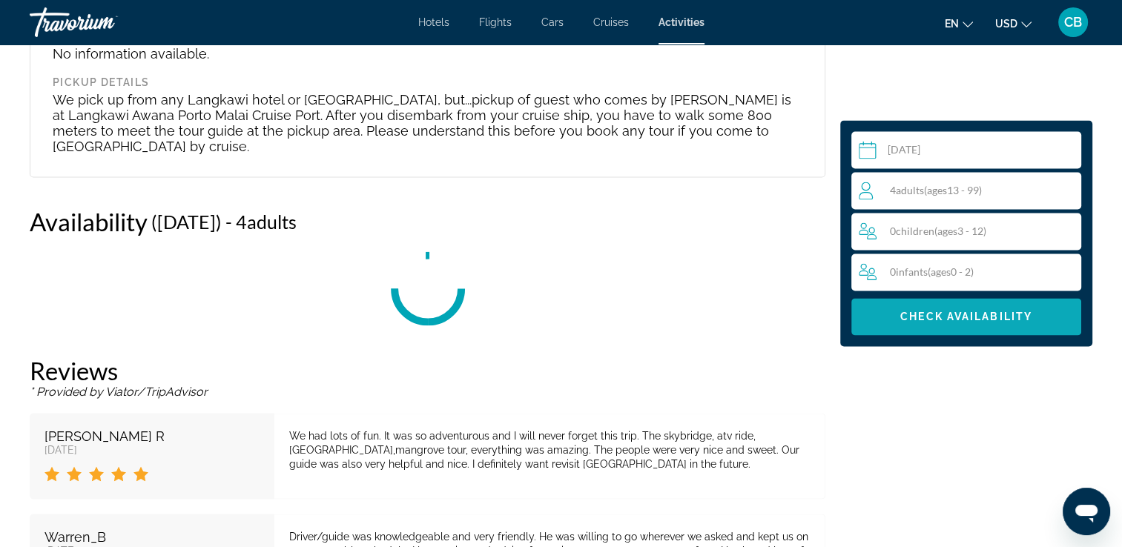
scroll to position [2592, 0]
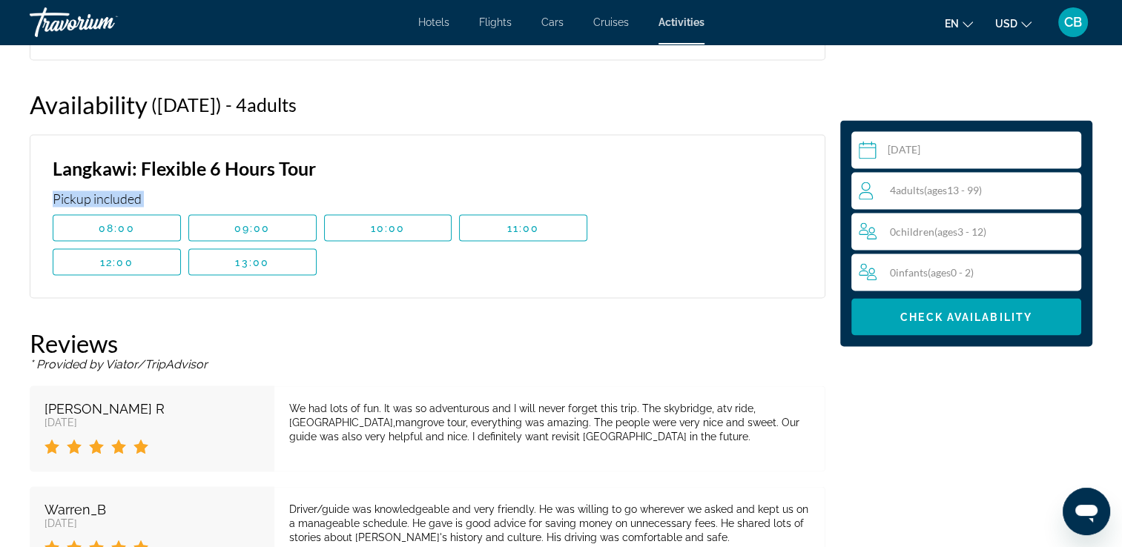
drag, startPoint x: 53, startPoint y: 196, endPoint x: 343, endPoint y: 274, distance: 299.8
click at [343, 274] on div "Langkawi: Flexible 6 Hours Tour Pickup included 08:00 09:00 10:00 11:00 12:00 1…" at bounding box center [428, 216] width 796 height 164
click at [633, 151] on div "Langkawi: Flexible 6 Hours Tour Pickup included 08:00 09:00 10:00 11:00 12:00 1…" at bounding box center [428, 216] width 796 height 164
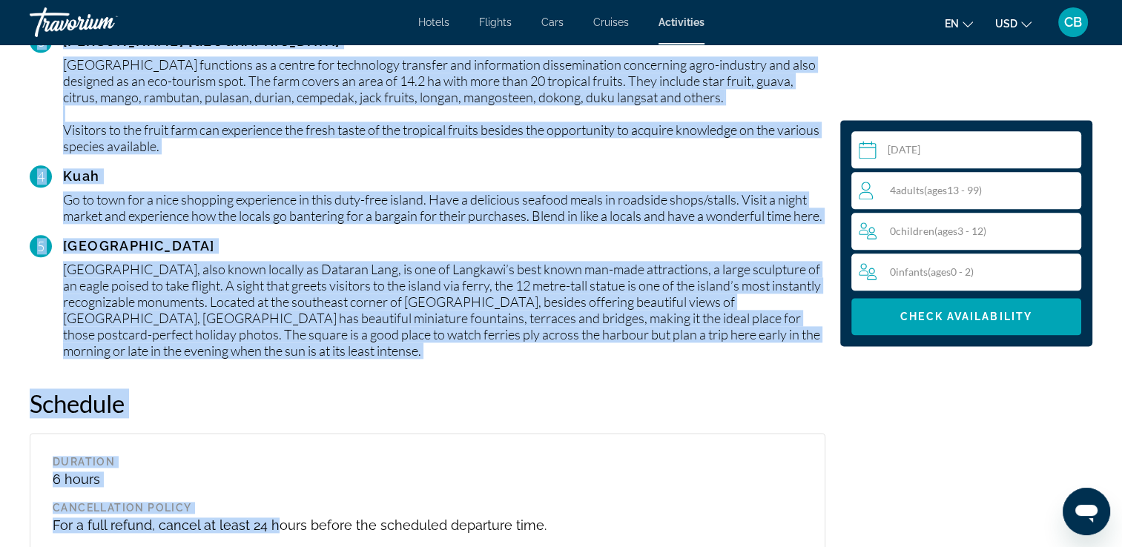
scroll to position [1806, 0]
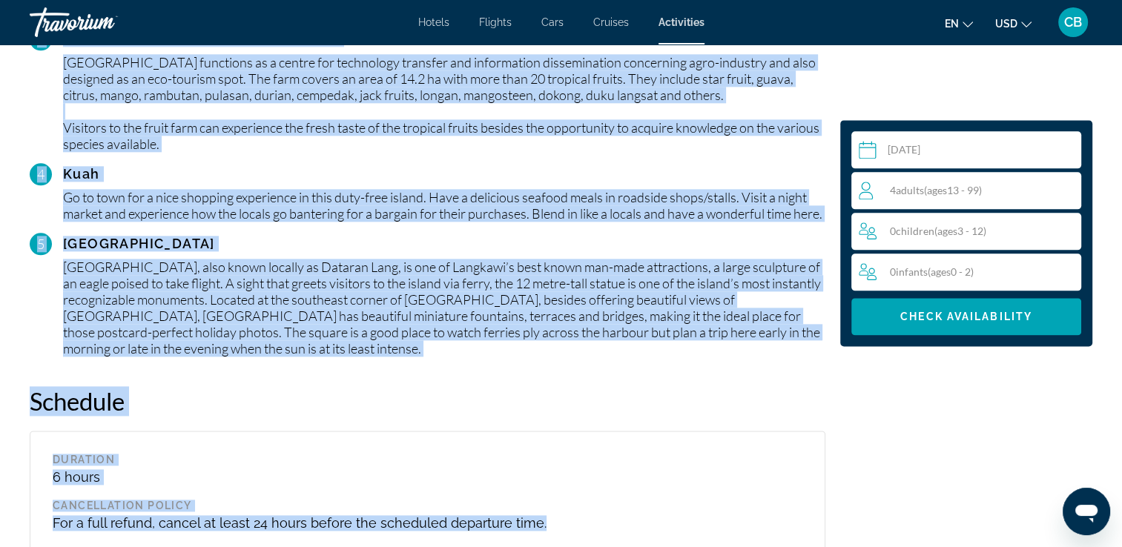
drag, startPoint x: 33, startPoint y: 154, endPoint x: 549, endPoint y: 532, distance: 640.0
click at [549, 532] on div "Overview This is a private tour, meaning only you or your group in this tour. T…" at bounding box center [427, 145] width 811 height 2774
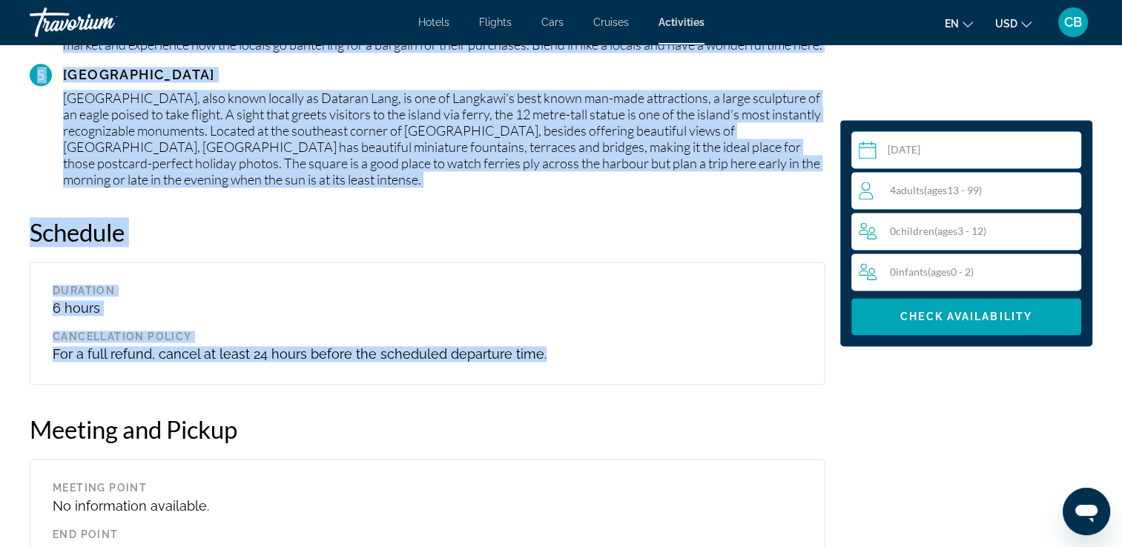
scroll to position [1979, 0]
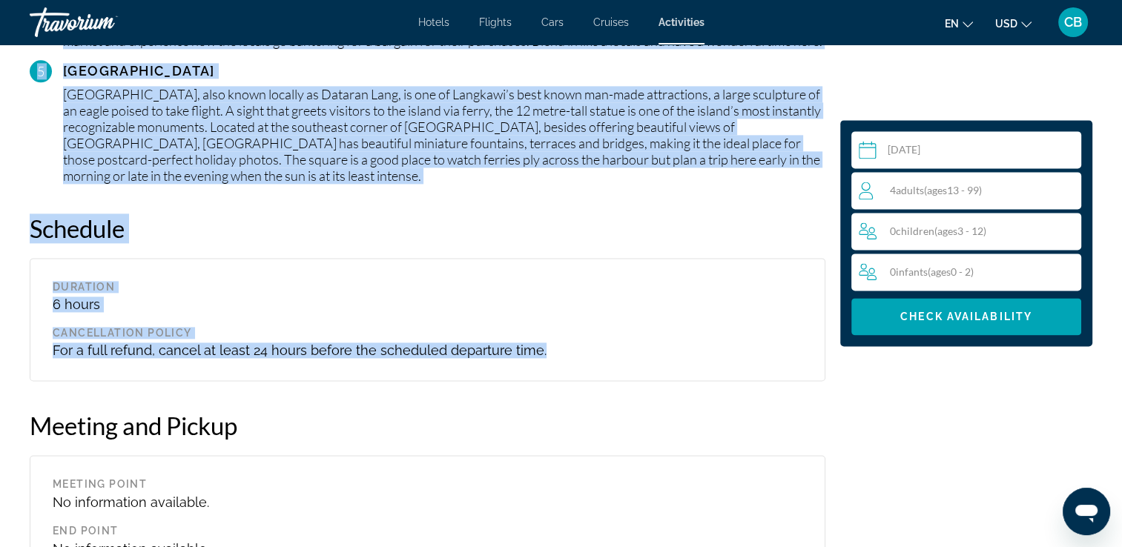
copy div "Lore'i dolorsit Ametconse ad Elitsed Doeiusm Tem Inci utl Etdol Magna/Aliq enim…"
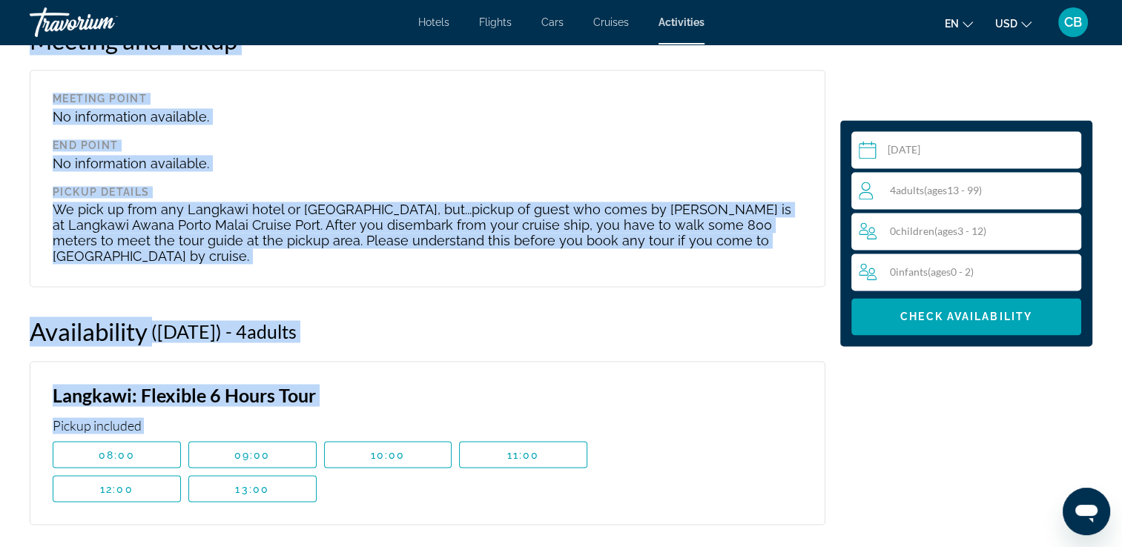
scroll to position [2448, 0]
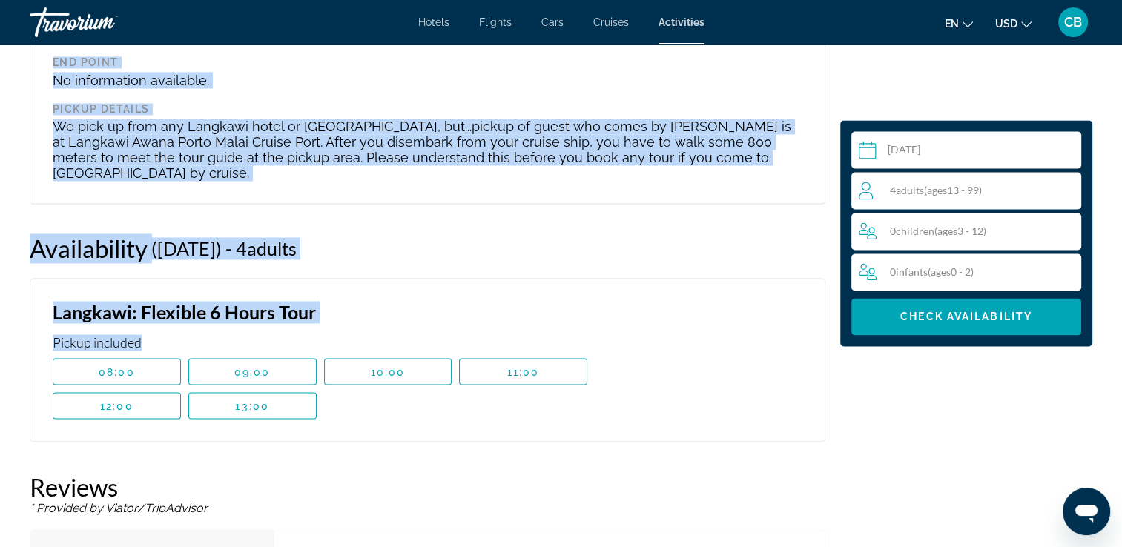
drag, startPoint x: 30, startPoint y: 148, endPoint x: 344, endPoint y: 341, distance: 369.3
copy div "Meeting and Pickup Meeting Point No information available. End point No informa…"
click at [642, 260] on div "Availability ([DATE]) - 4 Adult Adults , 0 Senior Seniors - 0 Youth , 0 Child C…" at bounding box center [428, 249] width 796 height 30
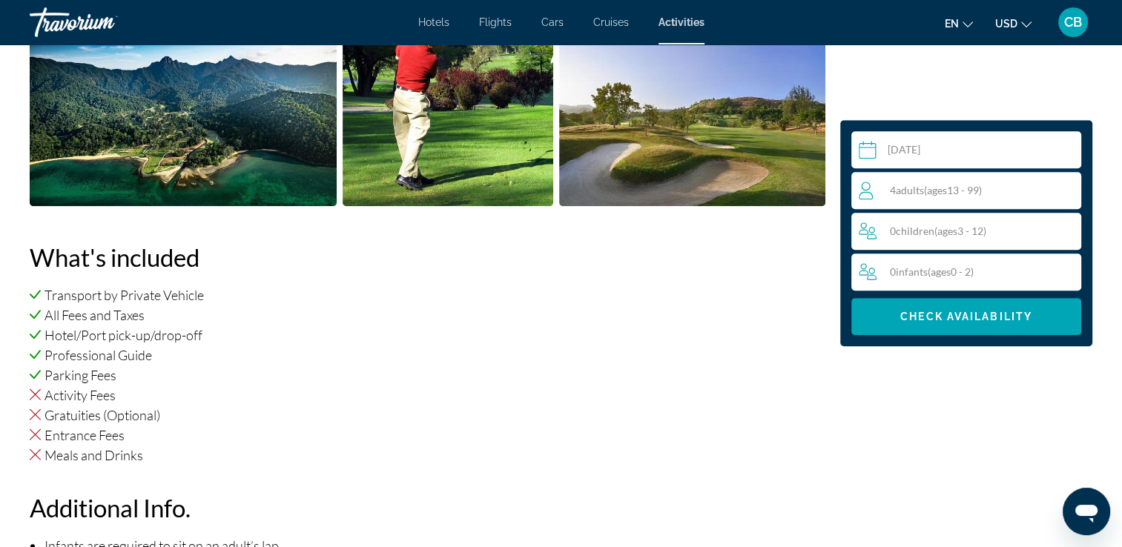
scroll to position [899, 0]
